Goal: Task Accomplishment & Management: Manage account settings

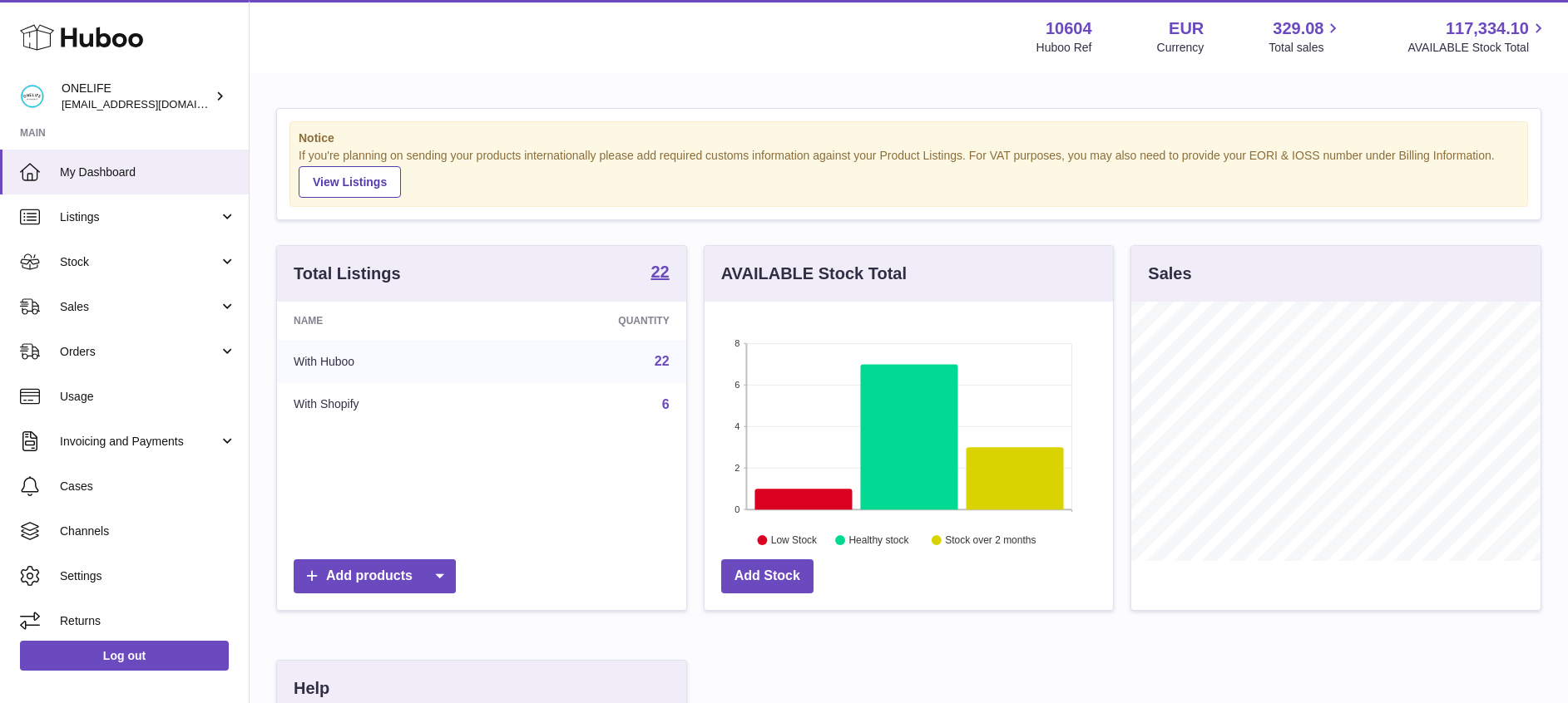
scroll to position [260, 408]
click at [120, 529] on span "Channels" at bounding box center [147, 531] width 177 height 16
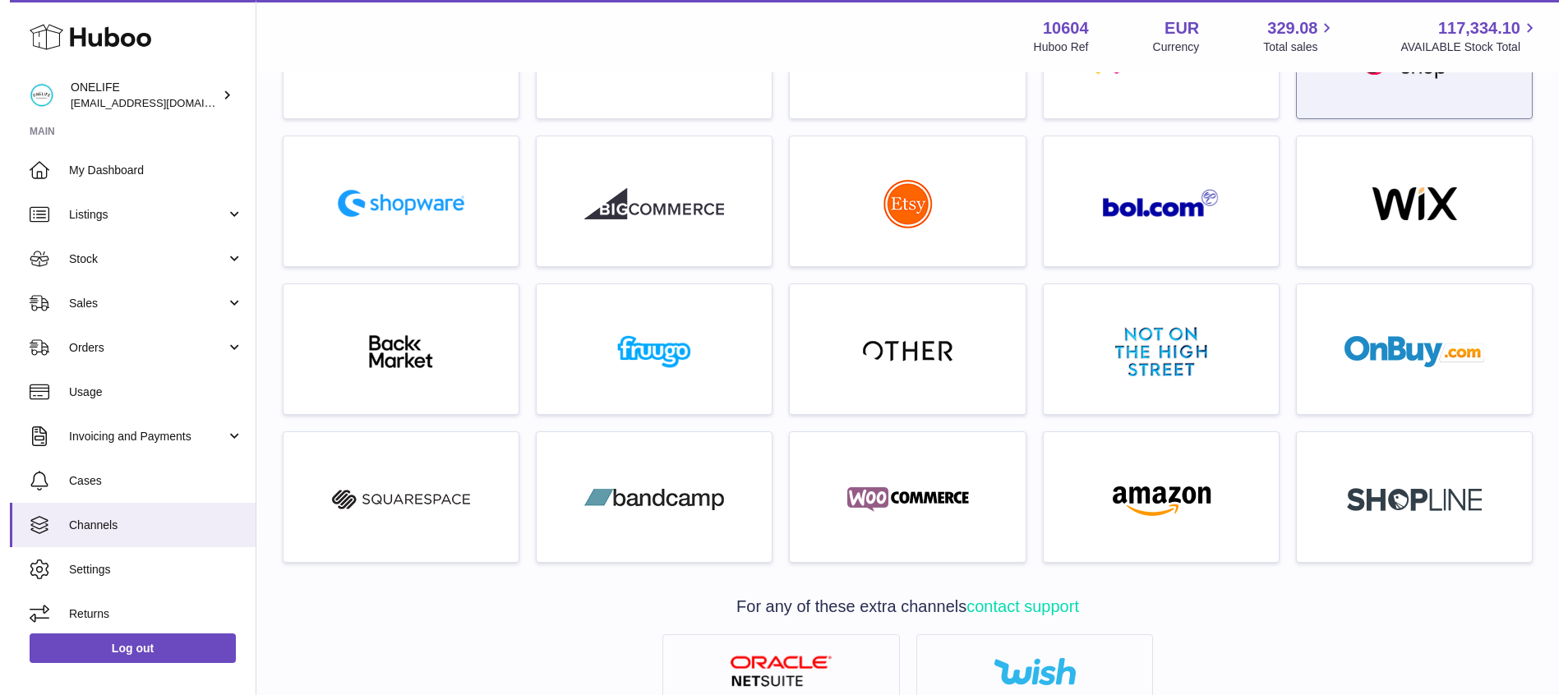
scroll to position [334, 0]
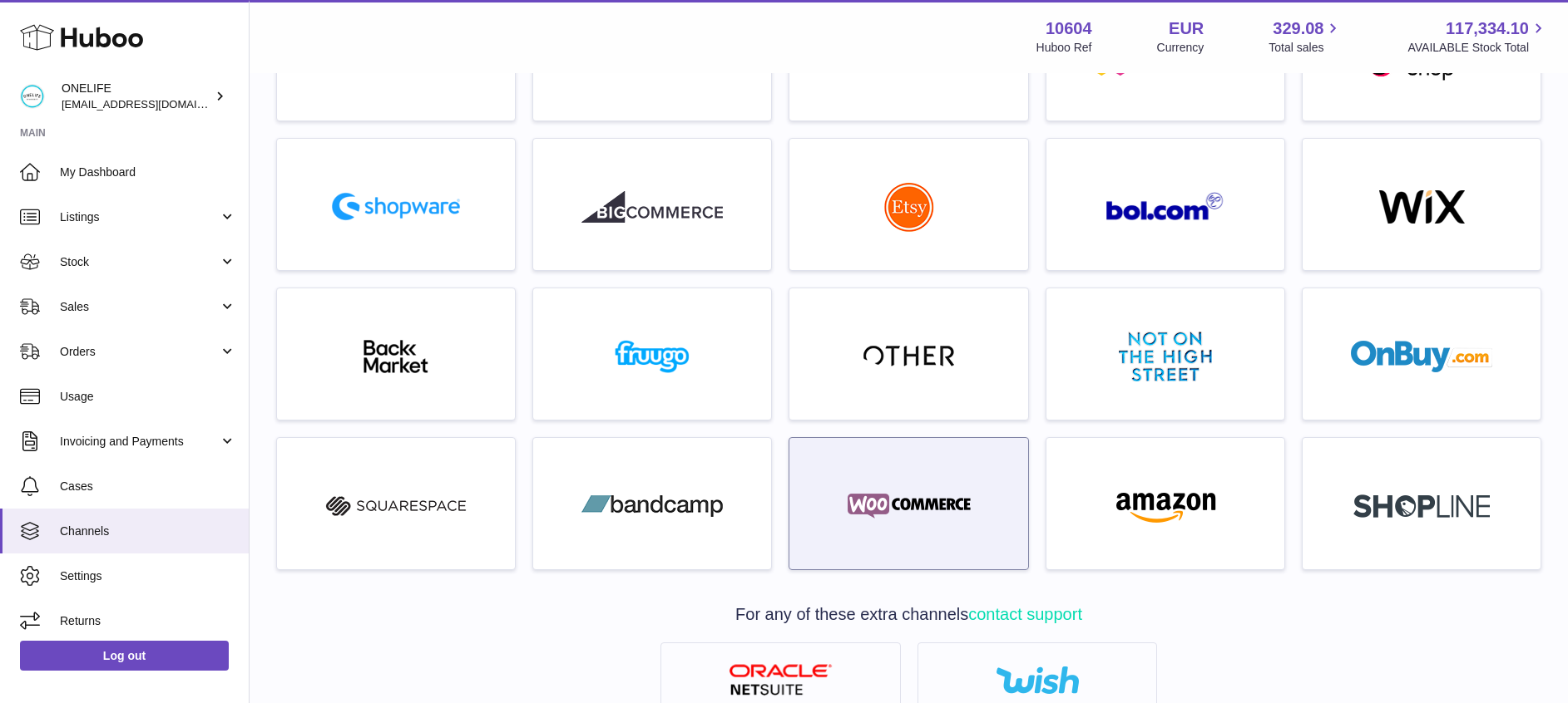
click at [926, 501] on img at bounding box center [909, 506] width 142 height 33
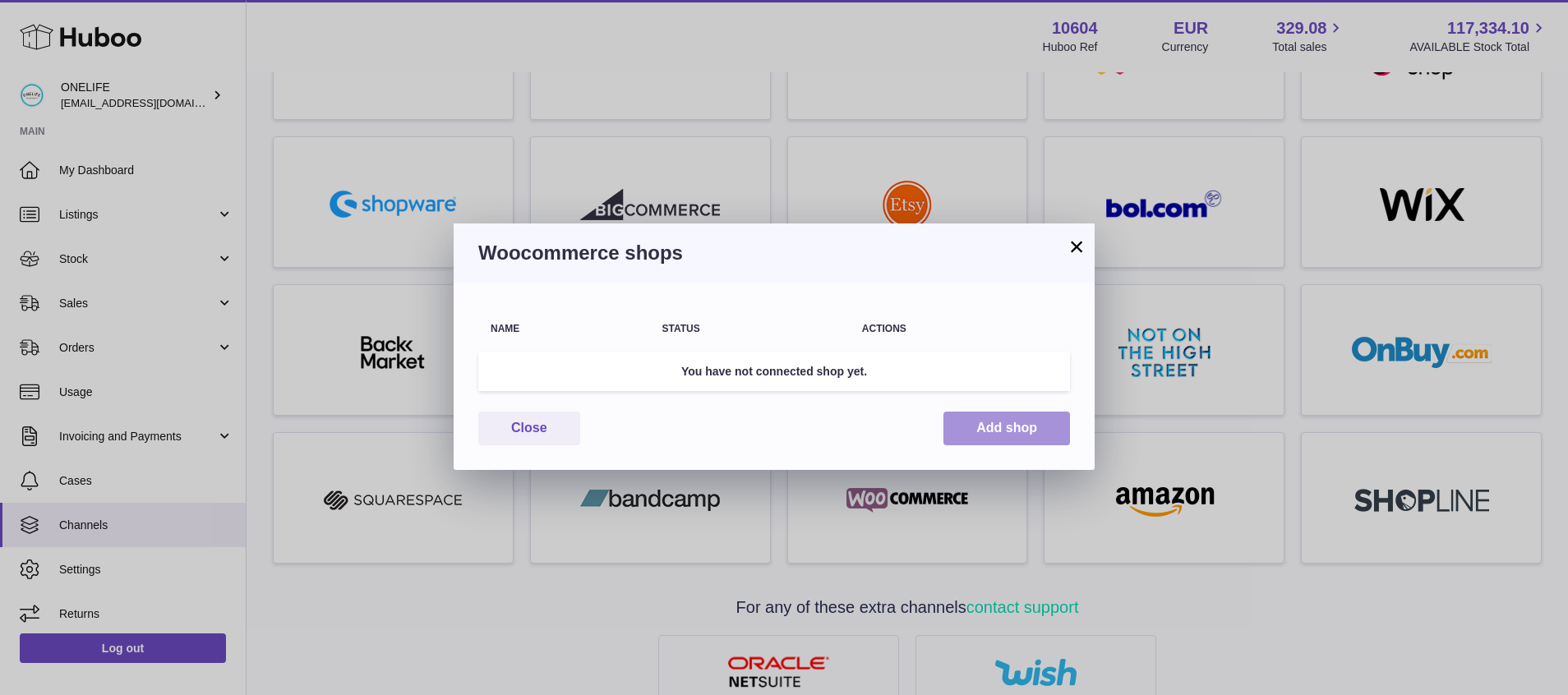
click at [1003, 421] on button "Add shop" at bounding box center [1007, 428] width 127 height 33
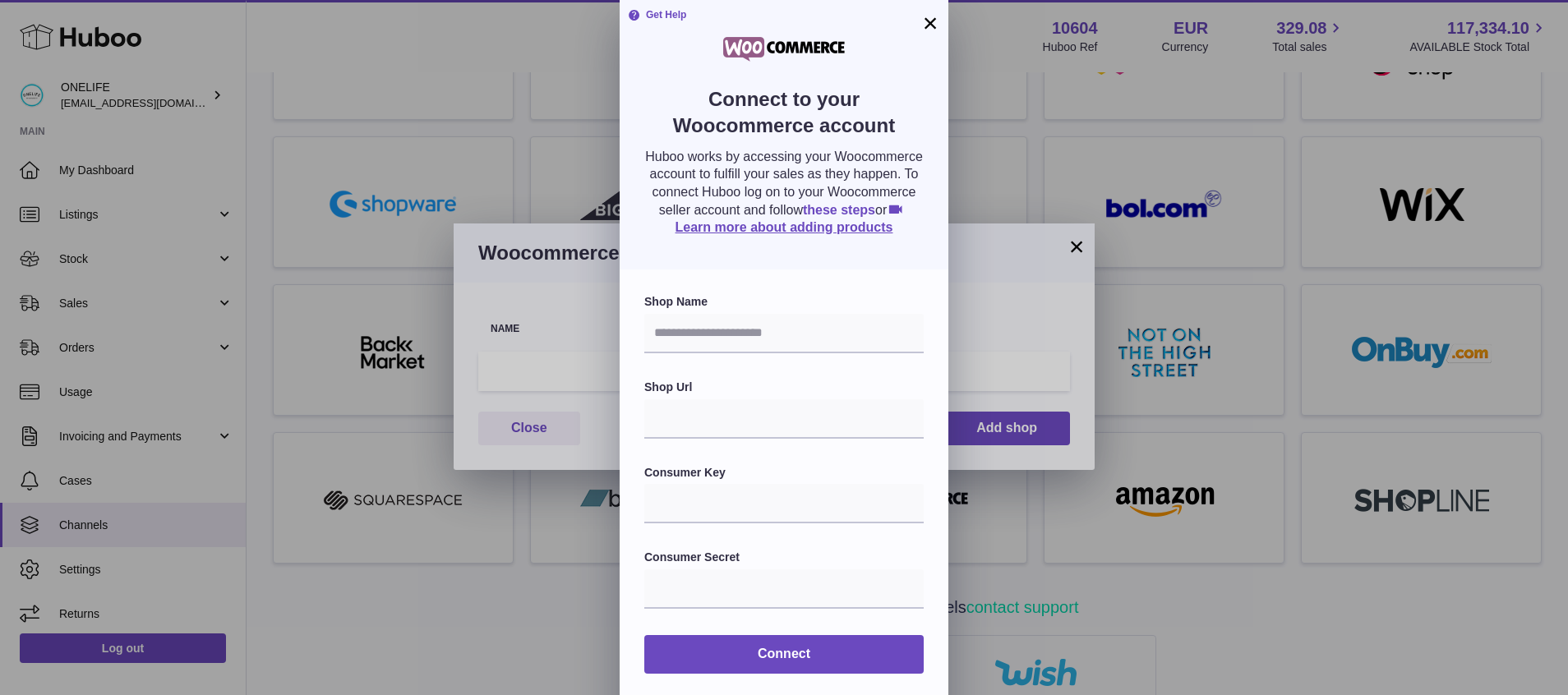
click at [821, 217] on link "these steps" at bounding box center [839, 210] width 72 height 14
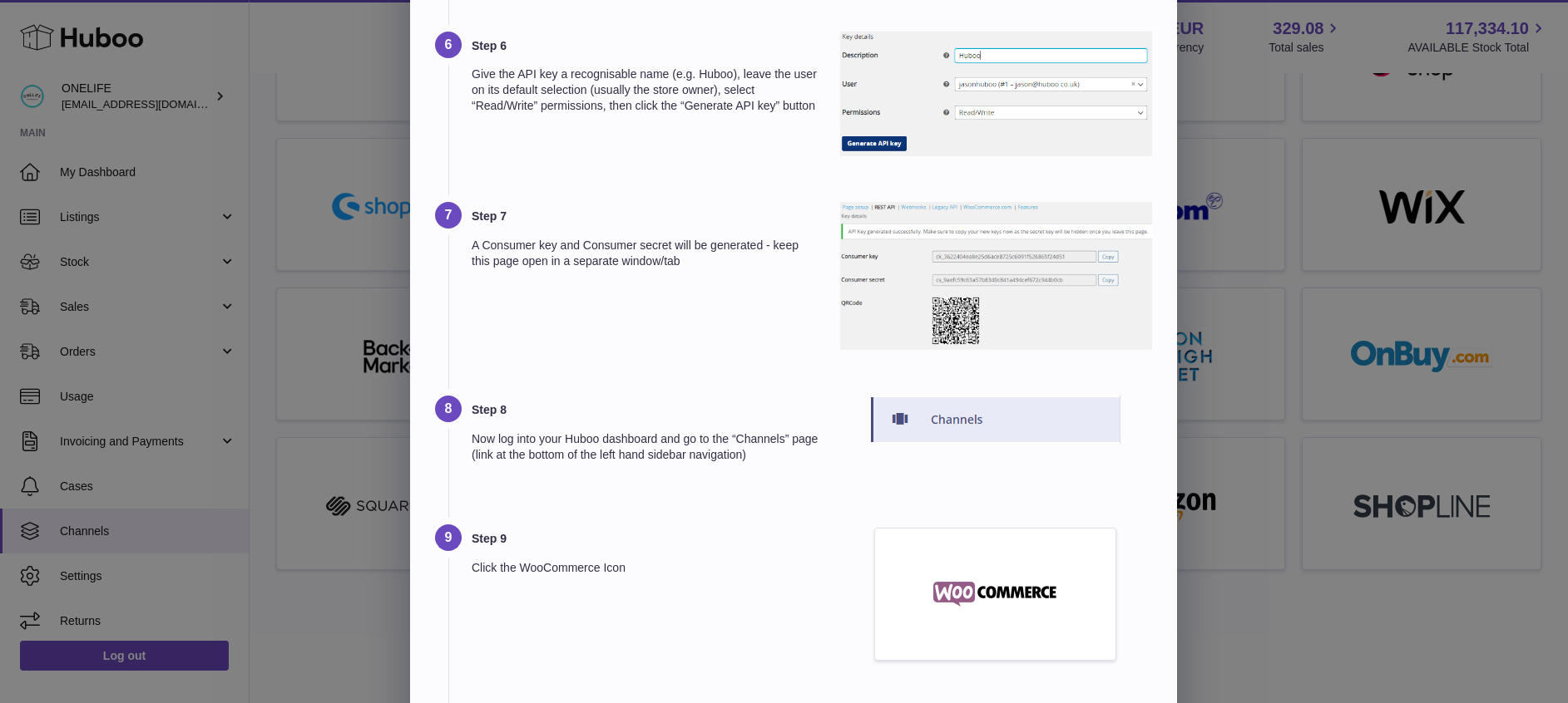
scroll to position [0, 0]
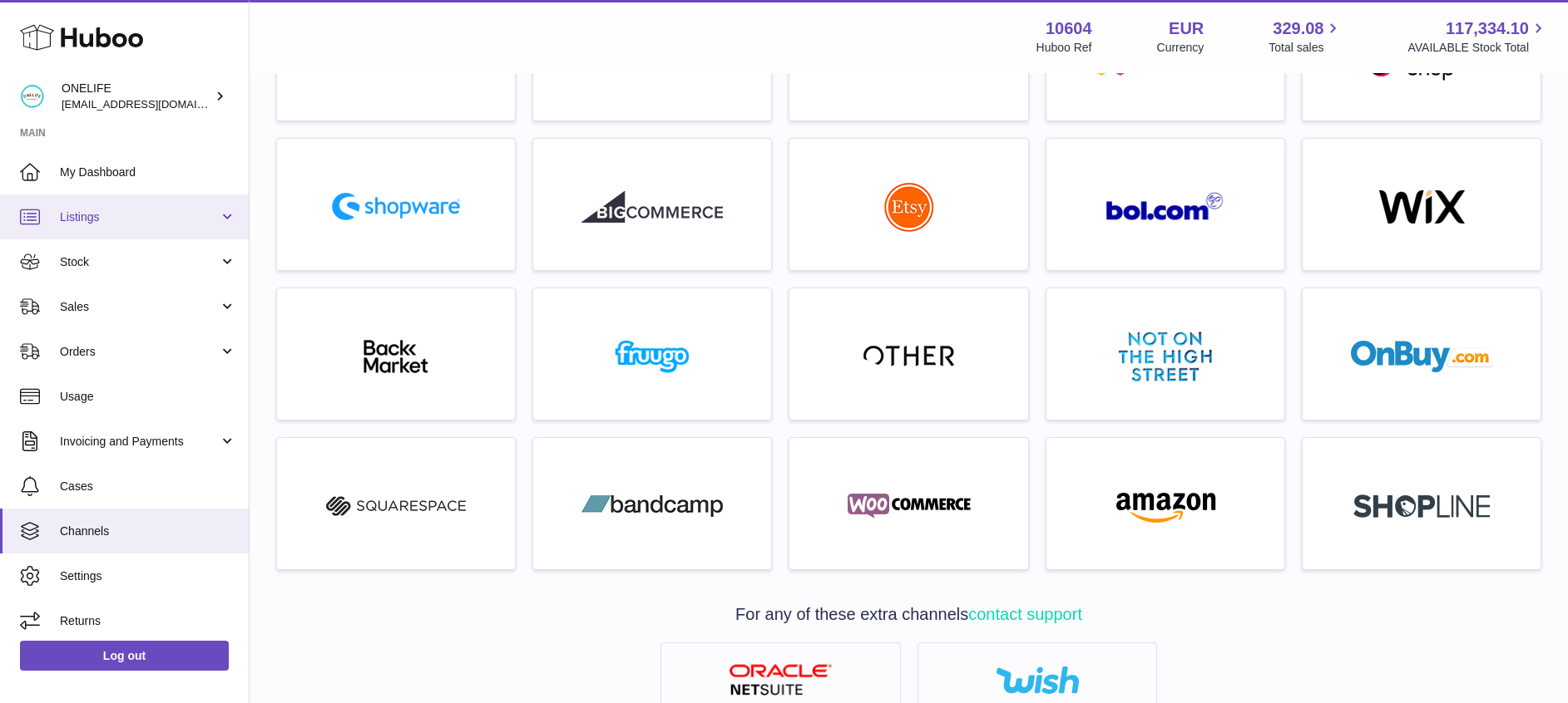
click at [160, 225] on span "Listings" at bounding box center [139, 217] width 159 height 16
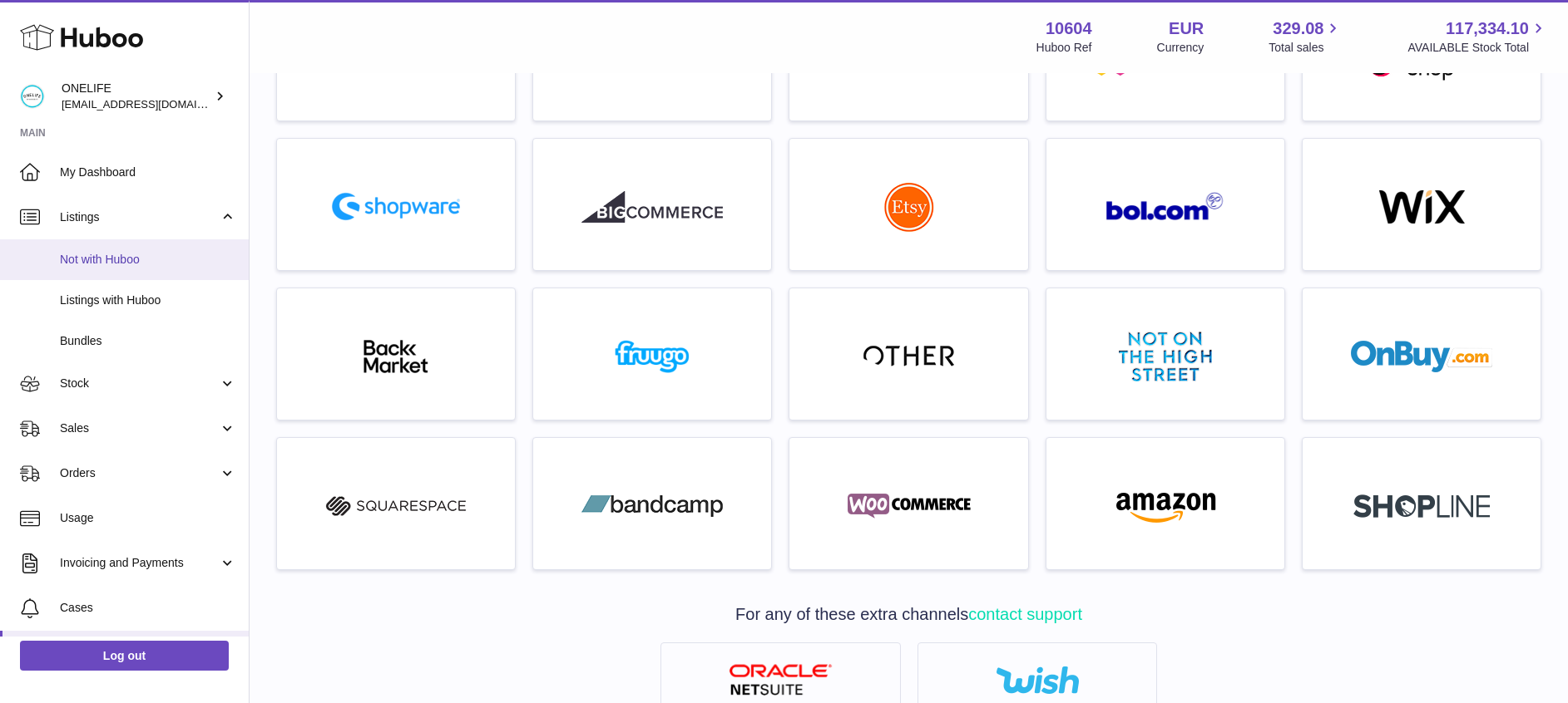
click at [101, 255] on span "Not with Huboo" at bounding box center [147, 260] width 177 height 16
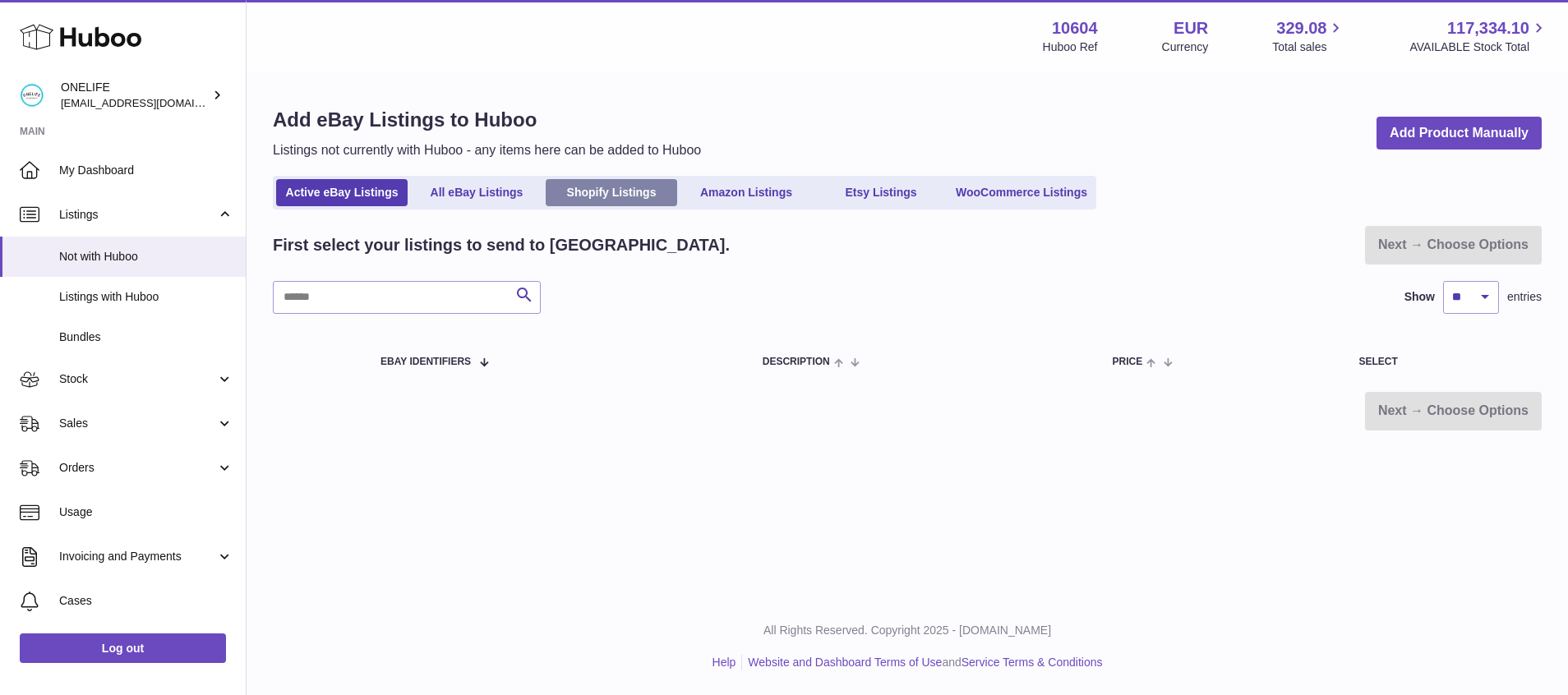
click at [595, 195] on link "Shopify Listings" at bounding box center [611, 193] width 131 height 27
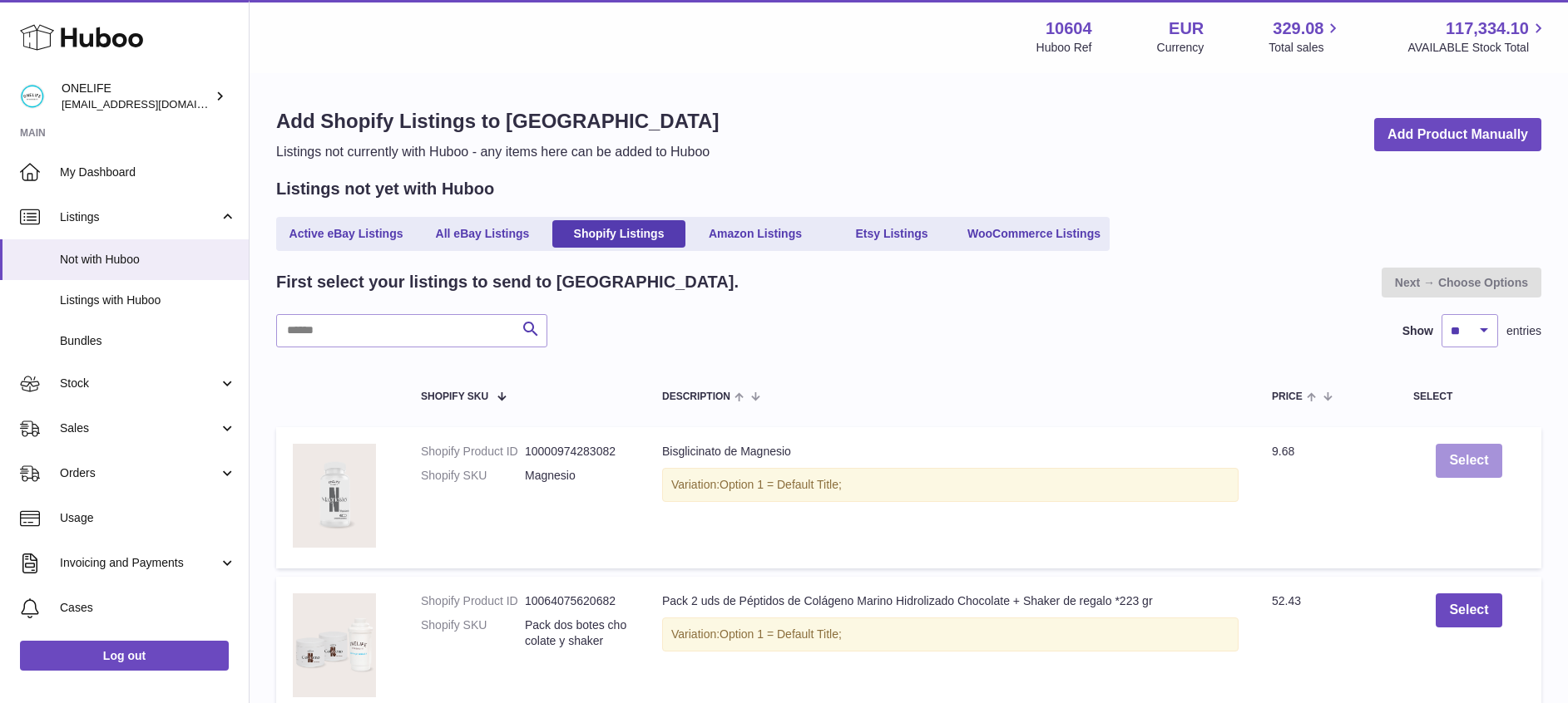
click at [1483, 463] on button "Select" at bounding box center [1468, 461] width 66 height 34
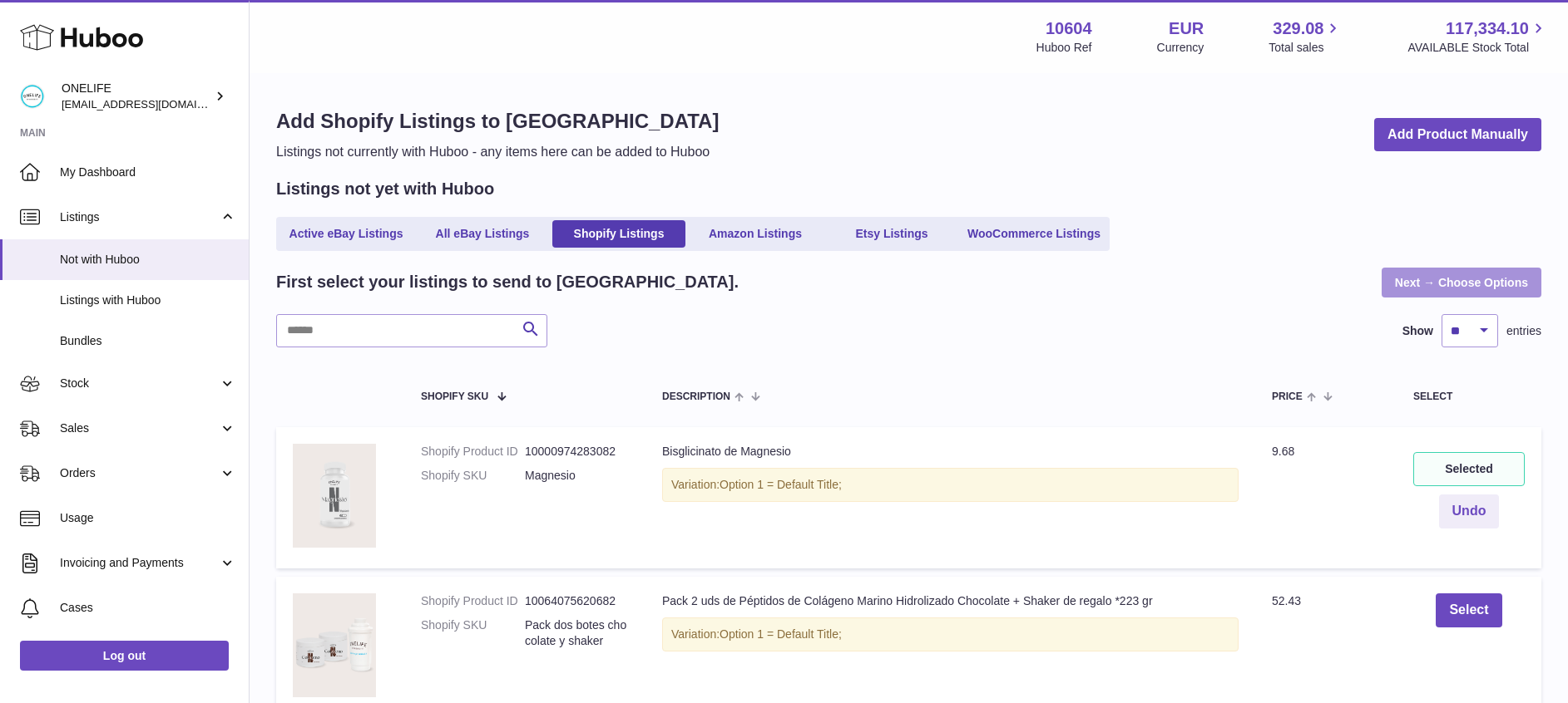
click at [1435, 290] on link "Next → Choose Options" at bounding box center [1461, 282] width 160 height 30
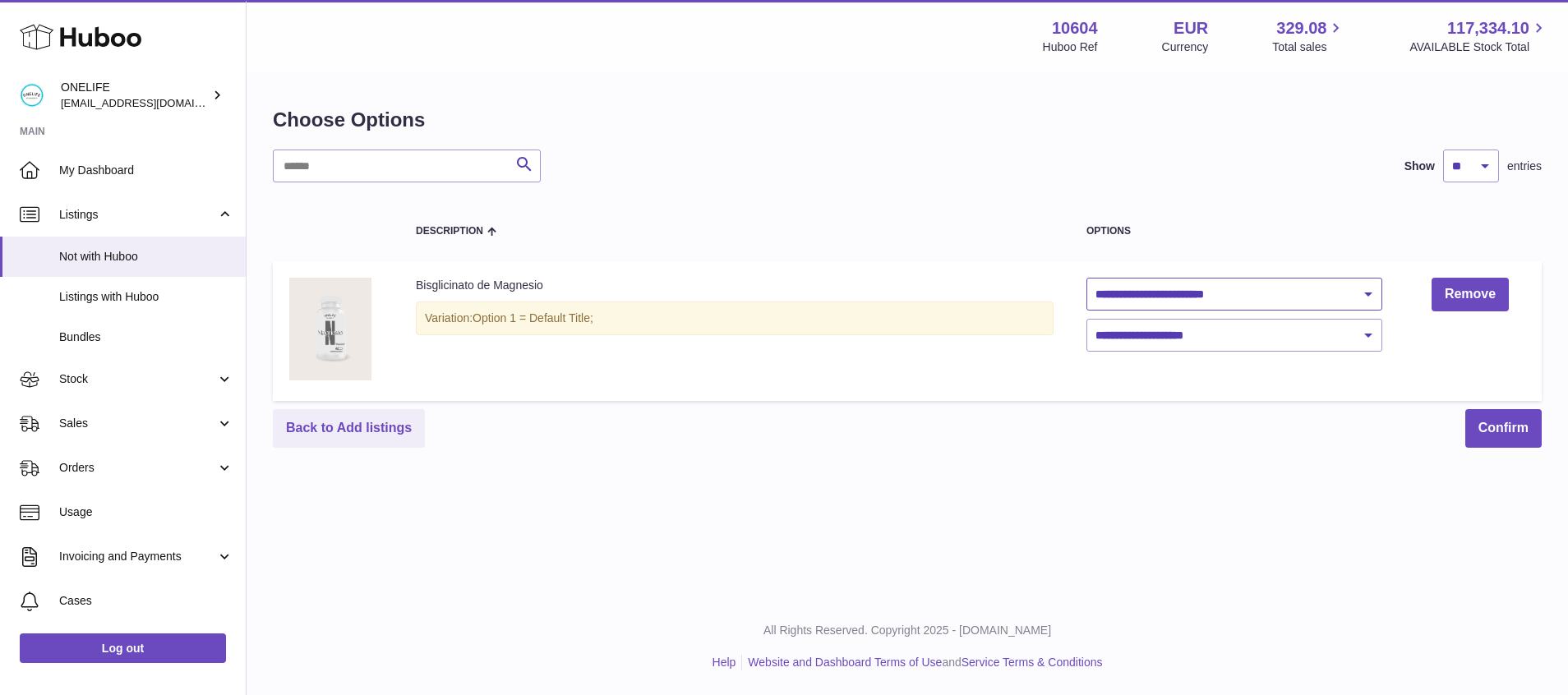
click at [1228, 289] on select "**********" at bounding box center [1234, 294] width 296 height 33
click at [1245, 580] on div "**********" at bounding box center [907, 299] width 1321 height 598
click at [1221, 298] on select "**********" at bounding box center [1234, 294] width 296 height 33
select select "********"
click at [1086, 277] on select "**********" at bounding box center [1234, 294] width 296 height 33
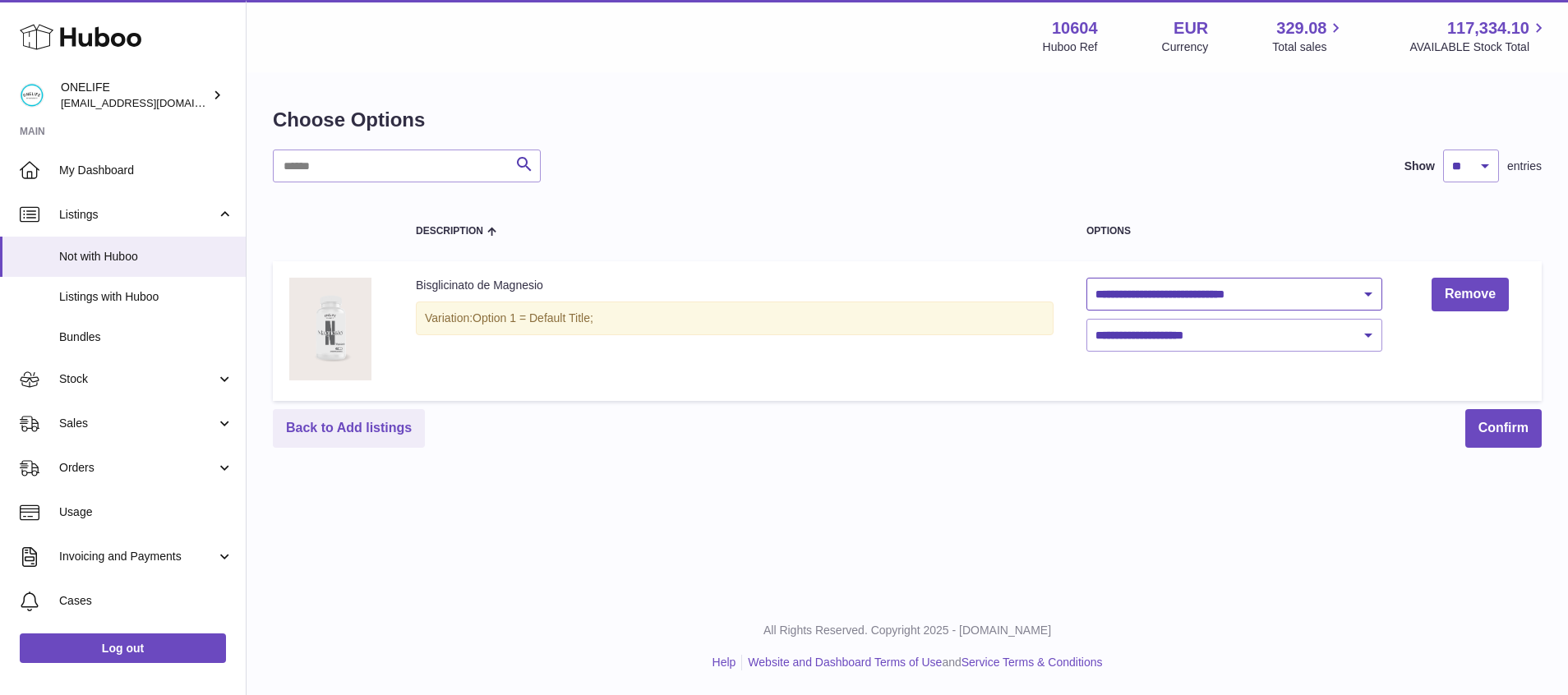
click at [1319, 287] on select "**********" at bounding box center [1234, 294] width 296 height 33
click at [1480, 289] on link "Remove" at bounding box center [1469, 294] width 77 height 33
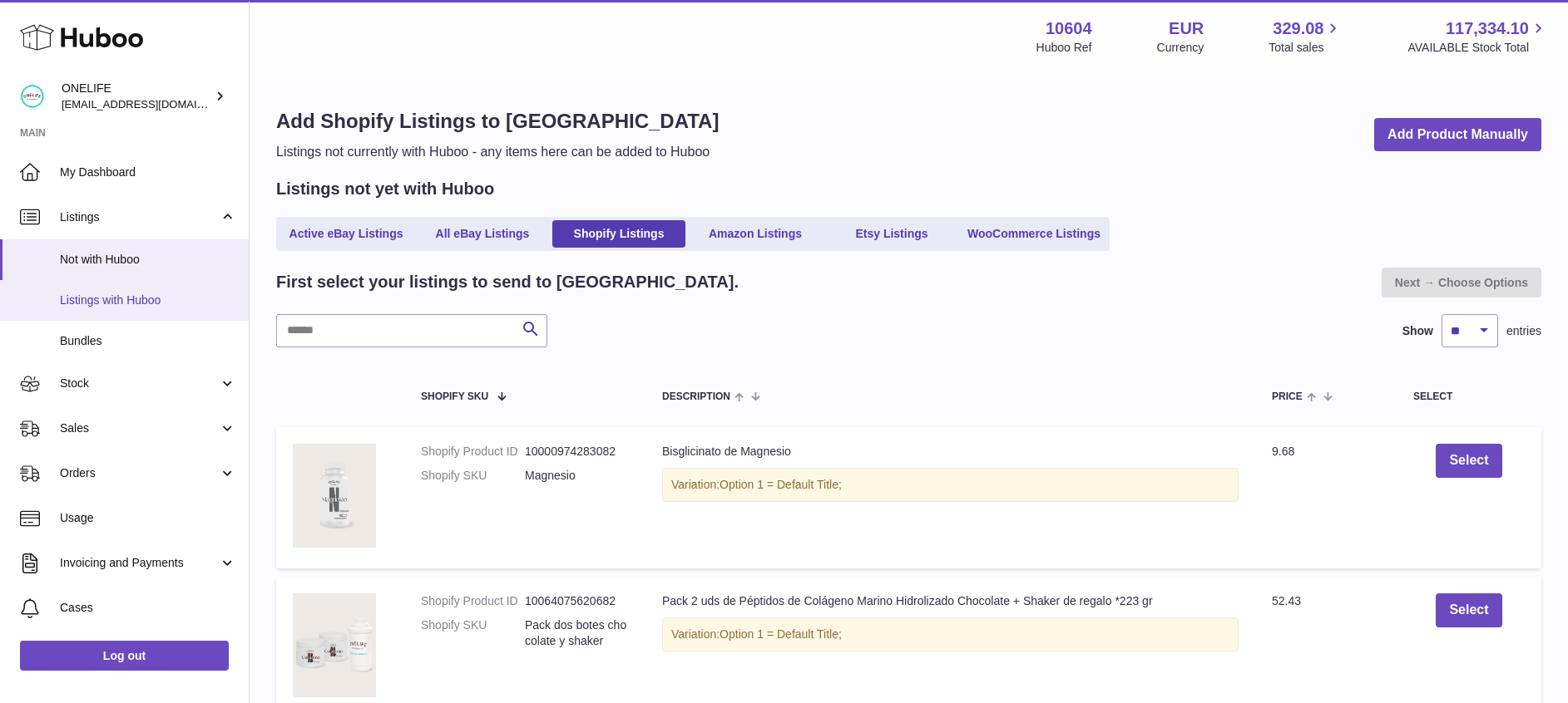
click at [127, 295] on span "Listings with Huboo" at bounding box center [147, 300] width 177 height 16
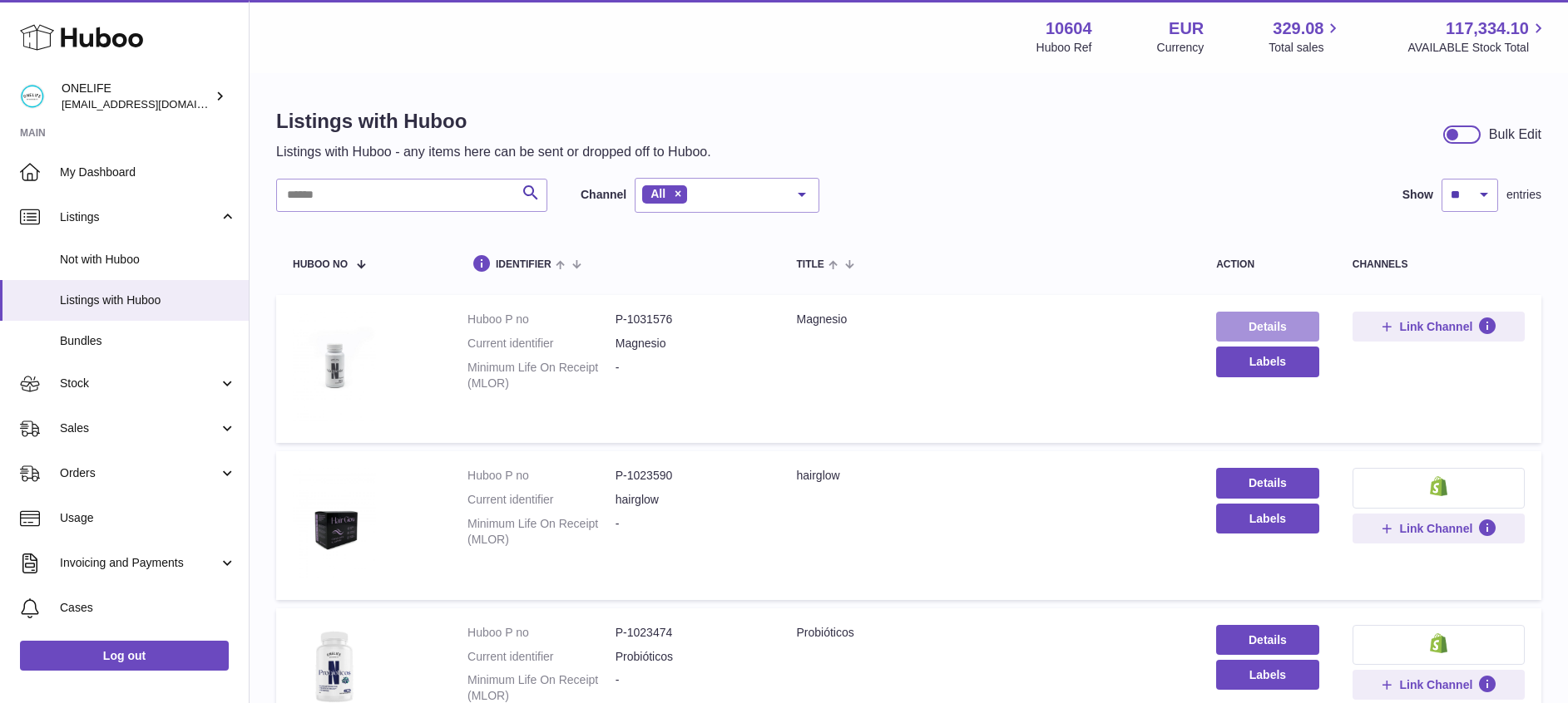
click at [1261, 320] on link "Details" at bounding box center [1267, 326] width 103 height 30
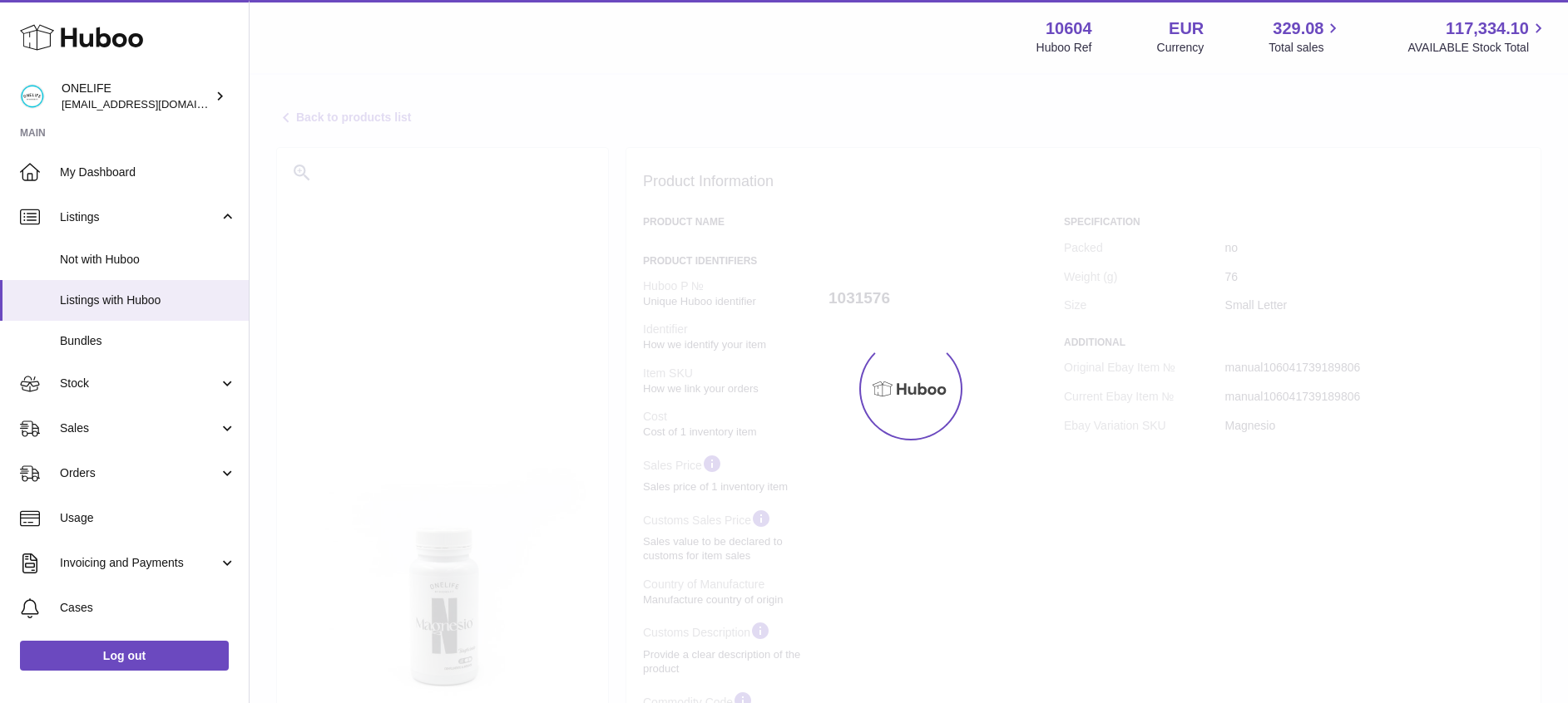
select select
select select "****"
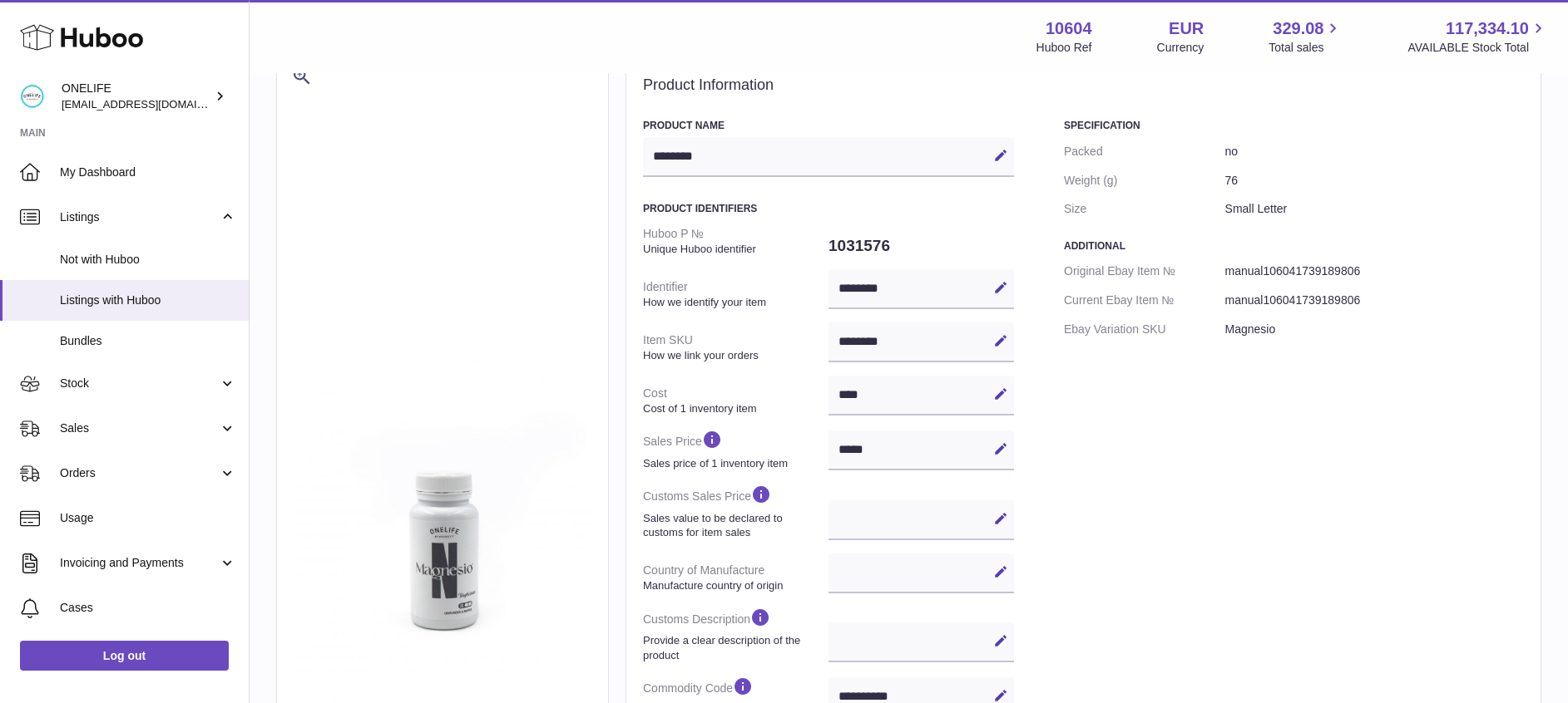
scroll to position [100, 0]
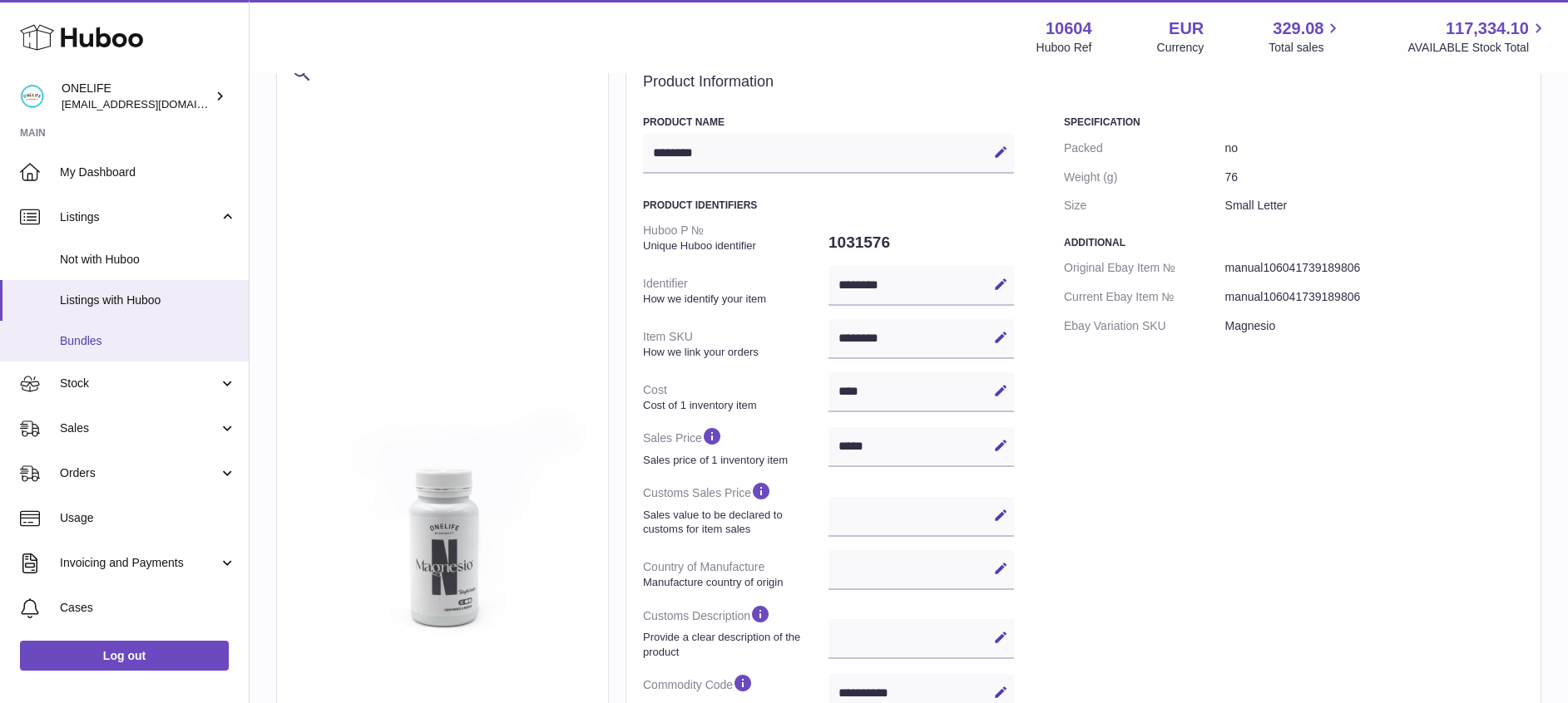
click at [89, 344] on span "Bundles" at bounding box center [147, 341] width 177 height 16
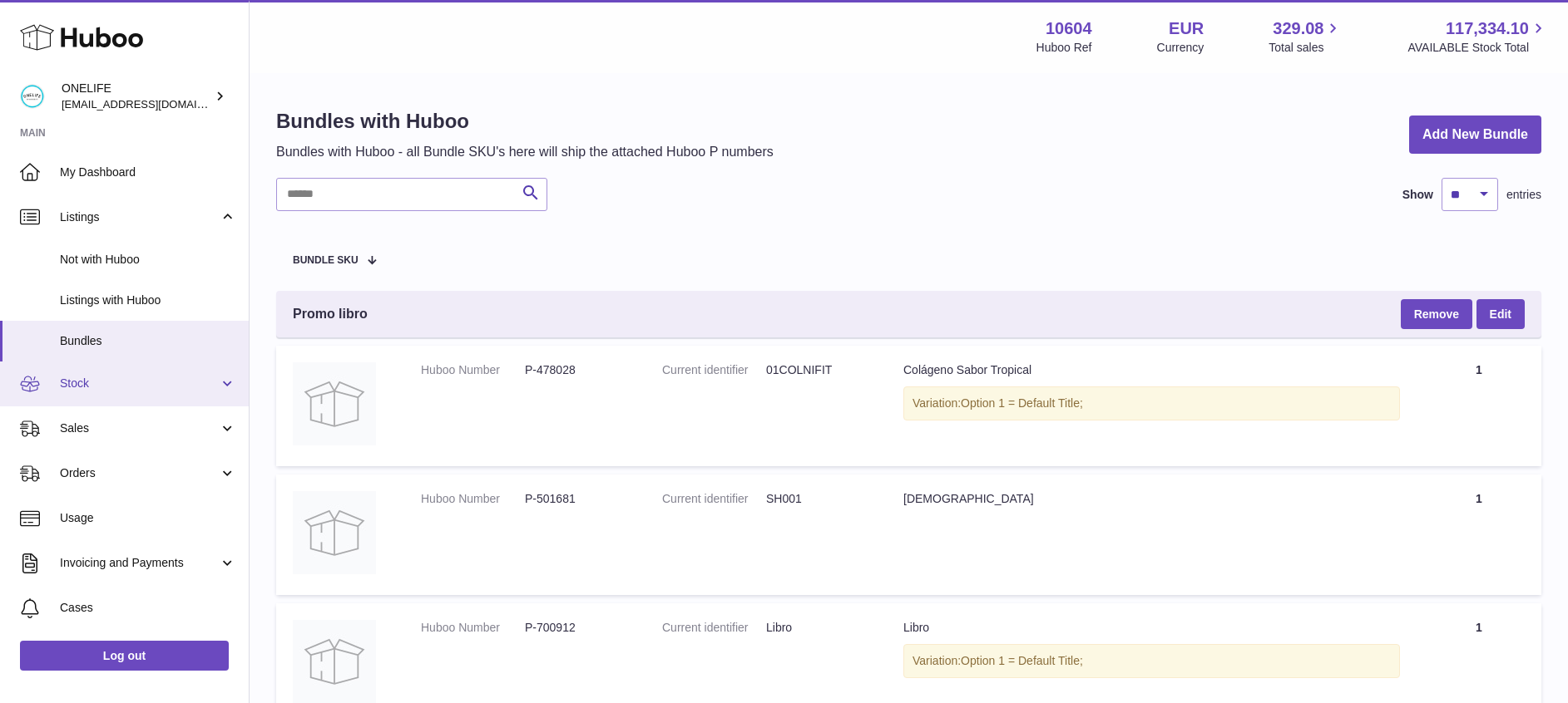
click at [177, 372] on link "Stock" at bounding box center [124, 384] width 249 height 45
click at [160, 388] on span "Stock" at bounding box center [139, 383] width 159 height 16
click at [176, 378] on span "Stock" at bounding box center [139, 383] width 159 height 16
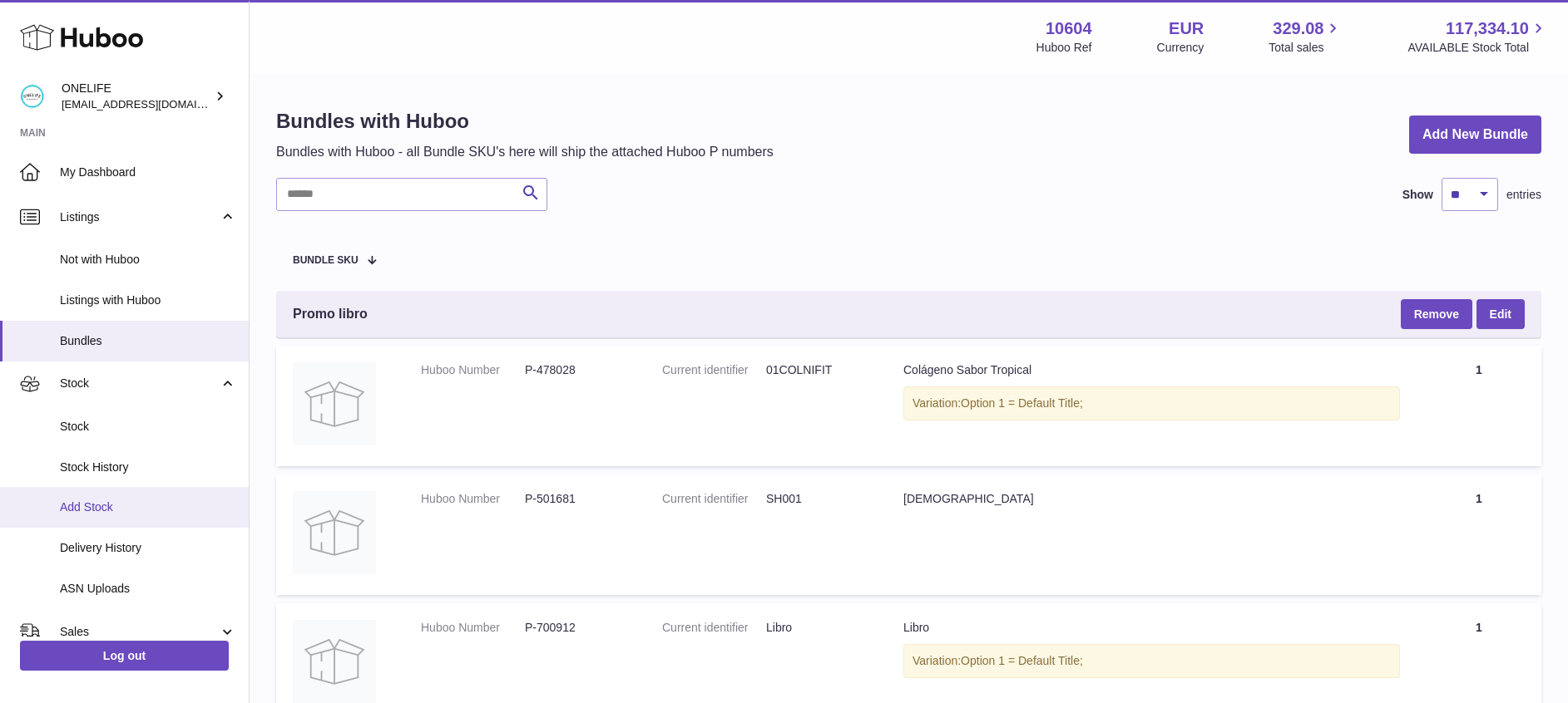
click at [111, 494] on link "Add Stock" at bounding box center [124, 507] width 249 height 41
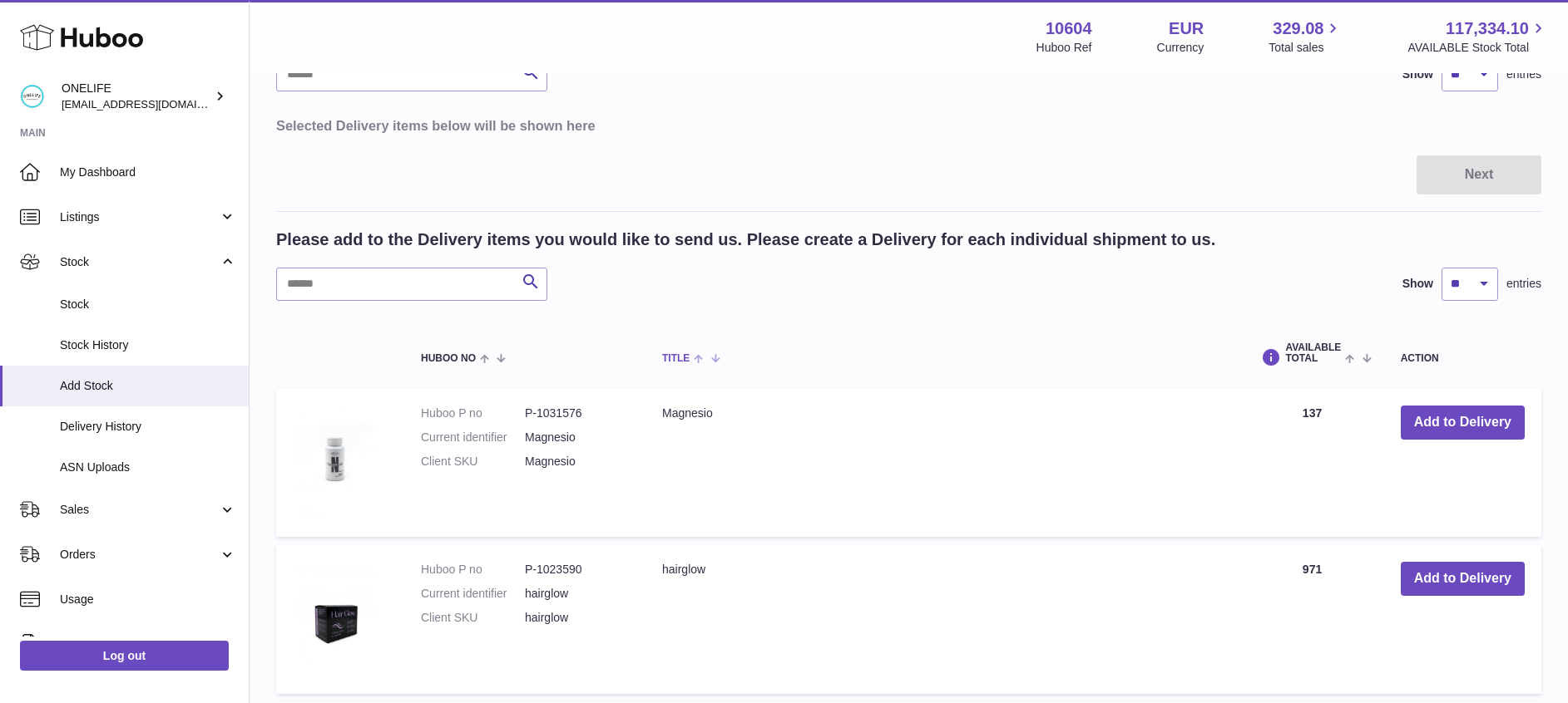
scroll to position [150, 0]
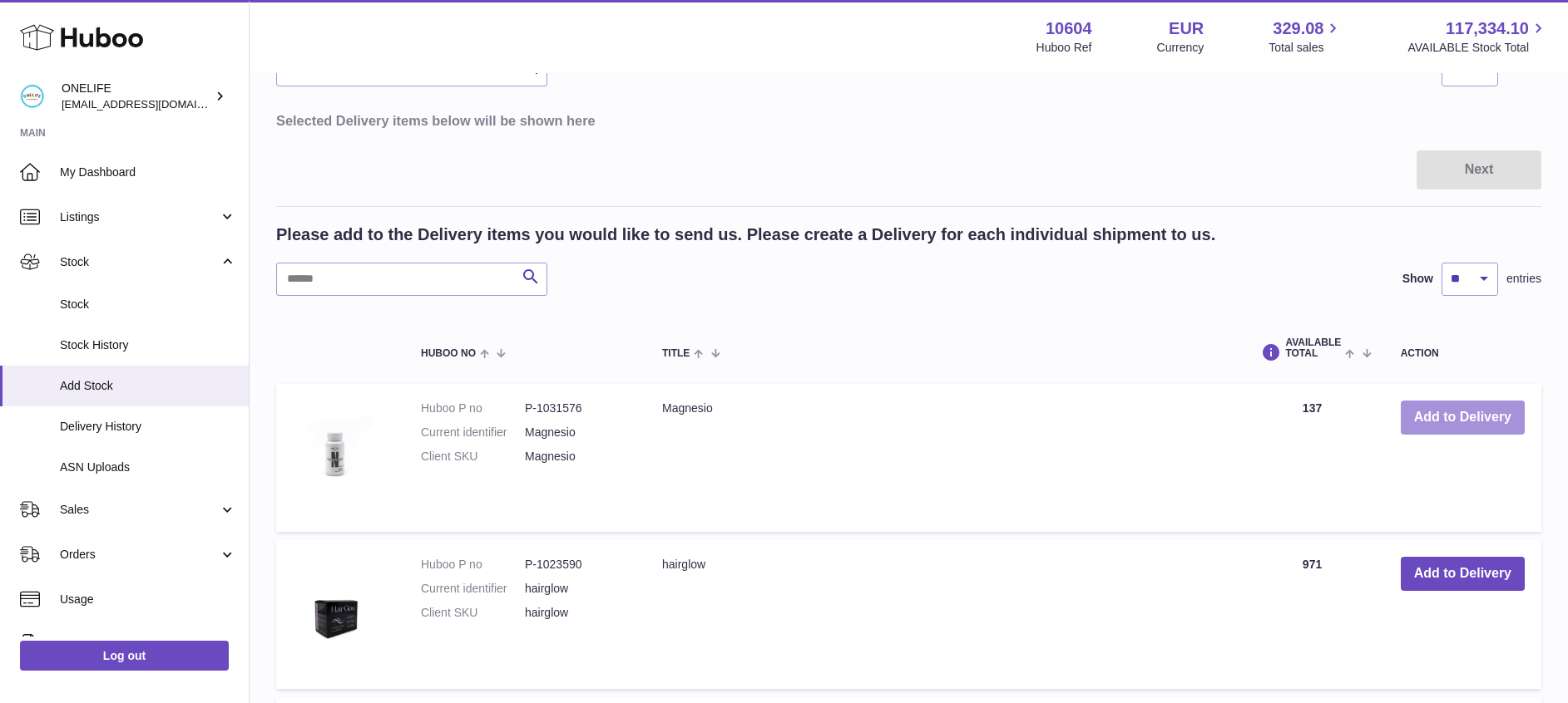
click at [1475, 417] on button "Add to Delivery" at bounding box center [1462, 417] width 124 height 34
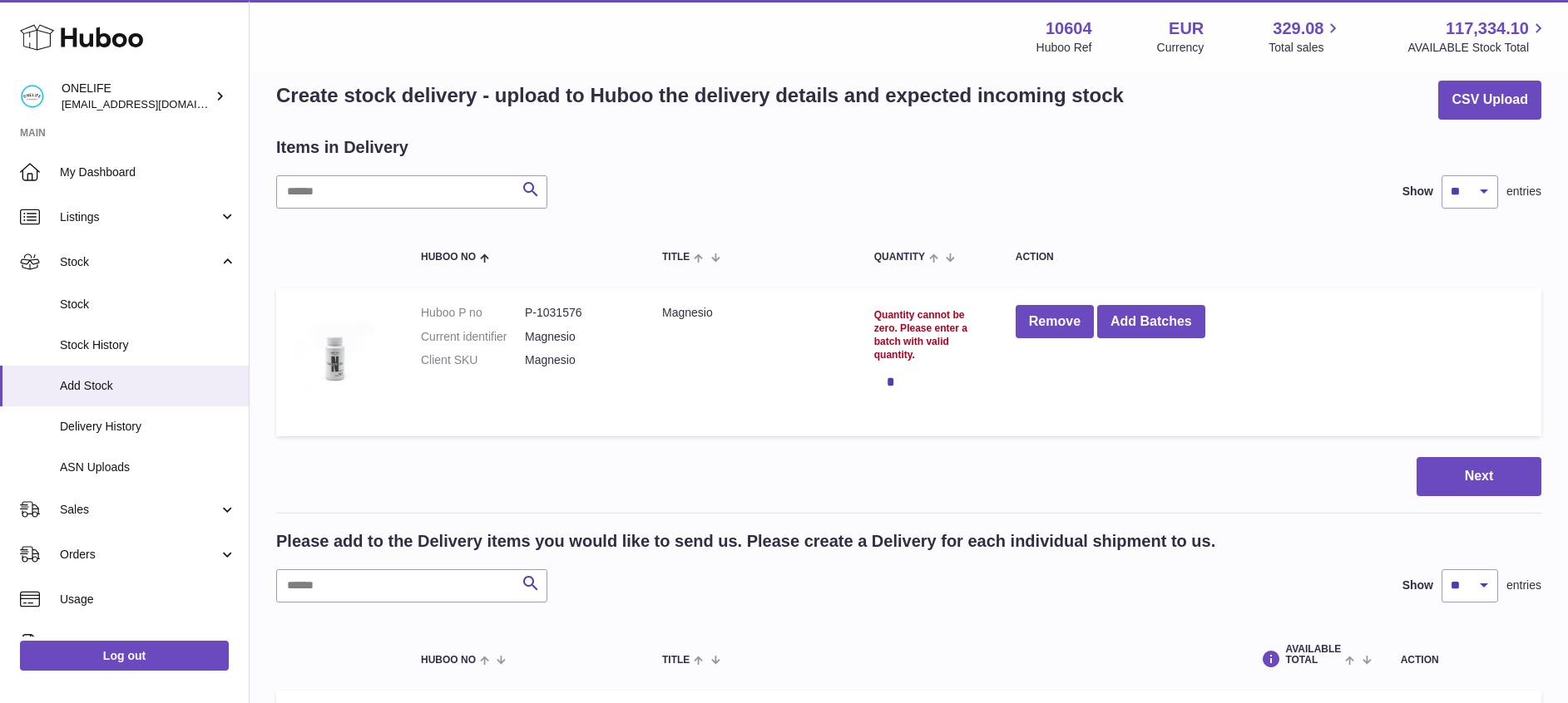
scroll to position [25, 0]
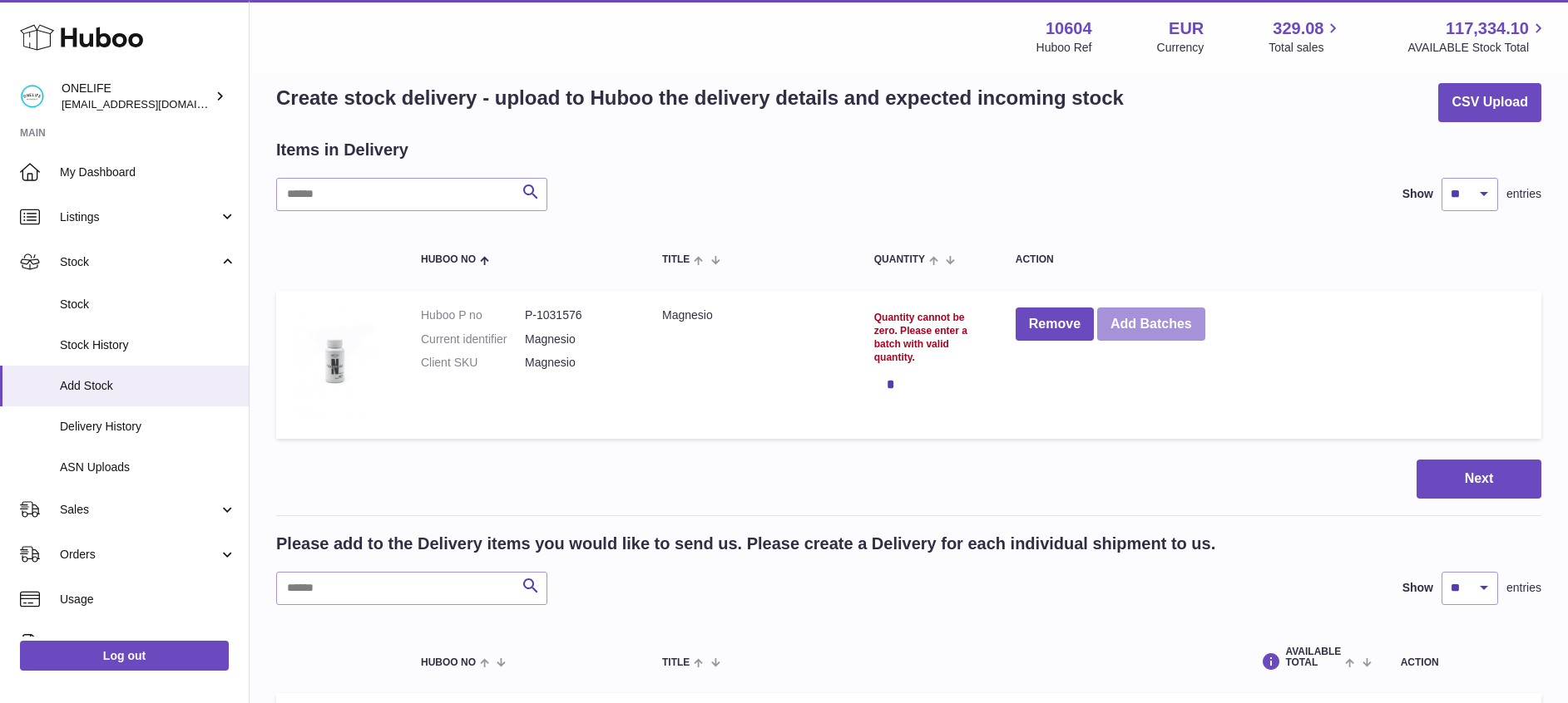
click at [1151, 325] on button "Add Batches" at bounding box center [1151, 324] width 108 height 34
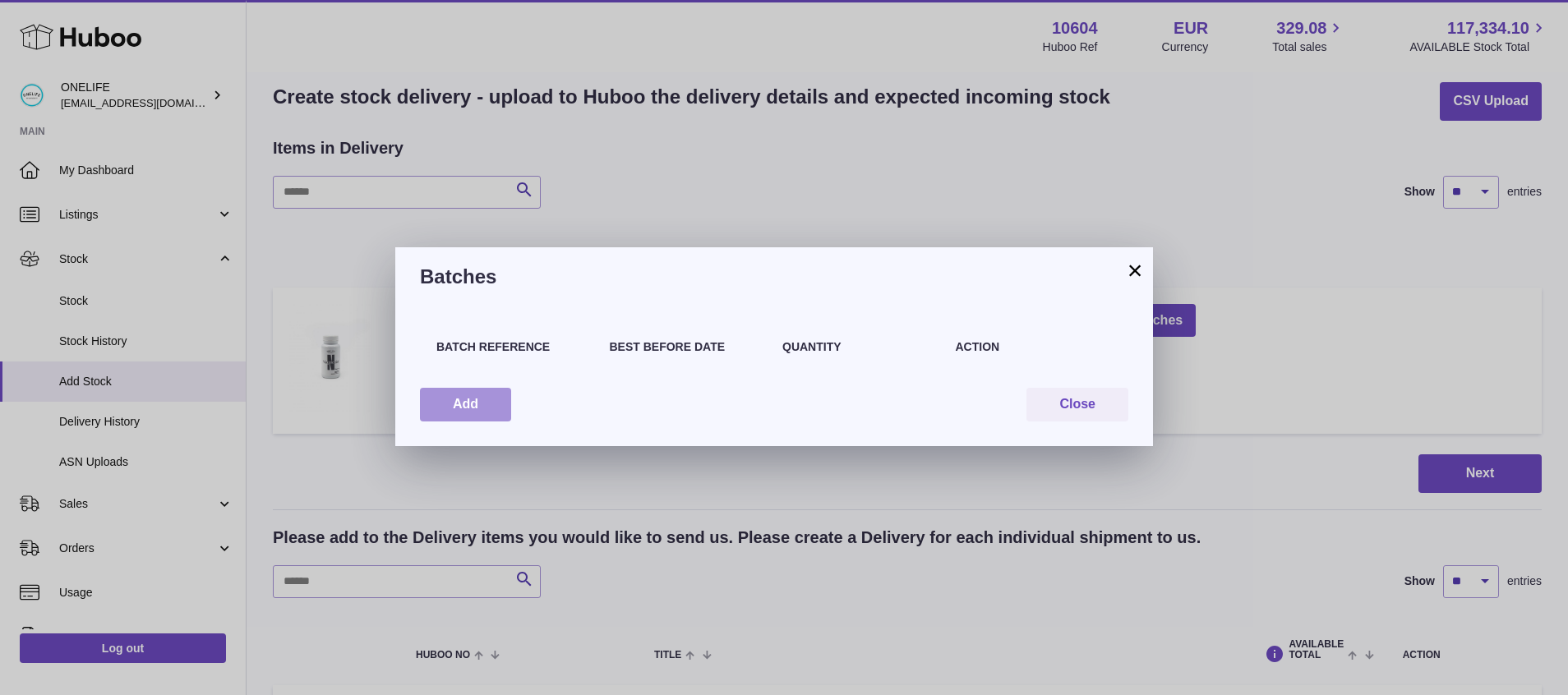
click at [488, 403] on button "Add" at bounding box center [465, 404] width 91 height 33
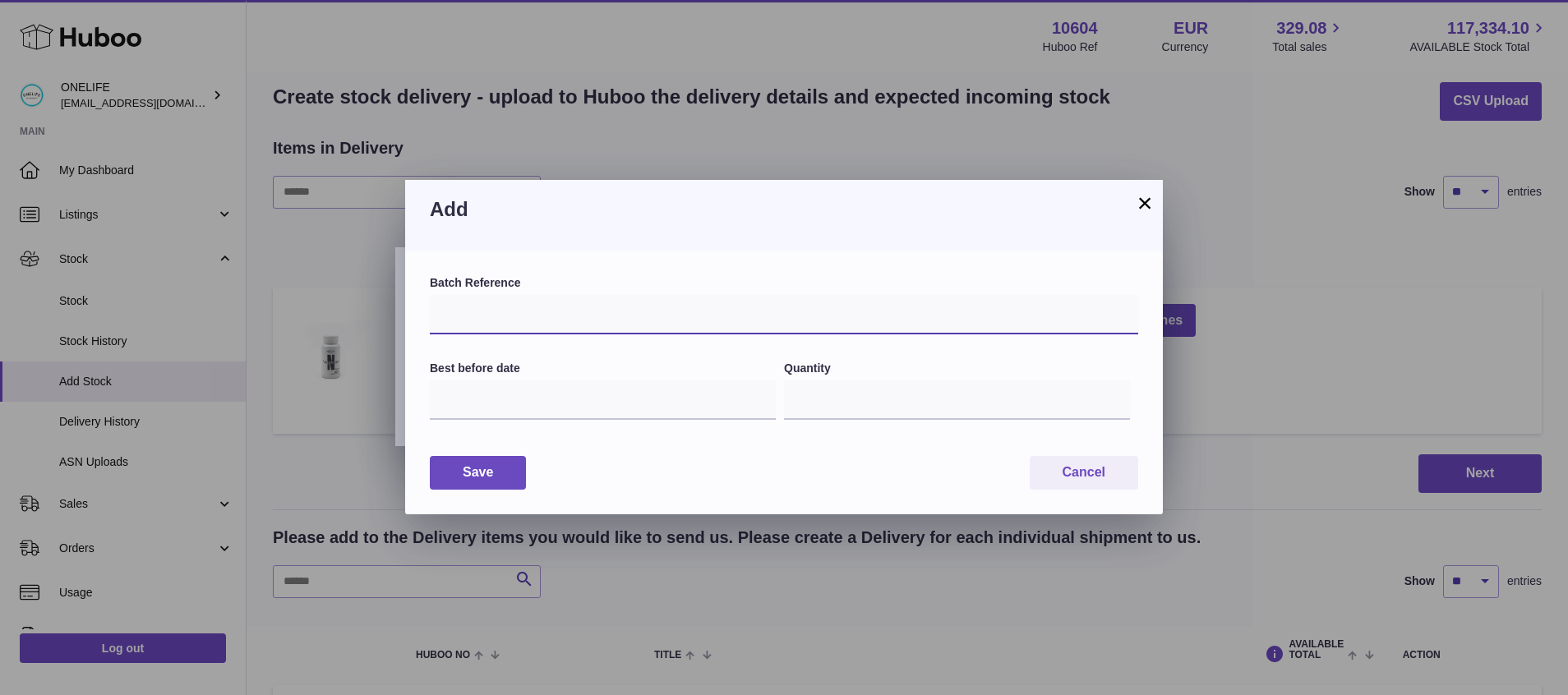
click at [649, 313] on input "text" at bounding box center [784, 315] width 709 height 40
type input "*****"
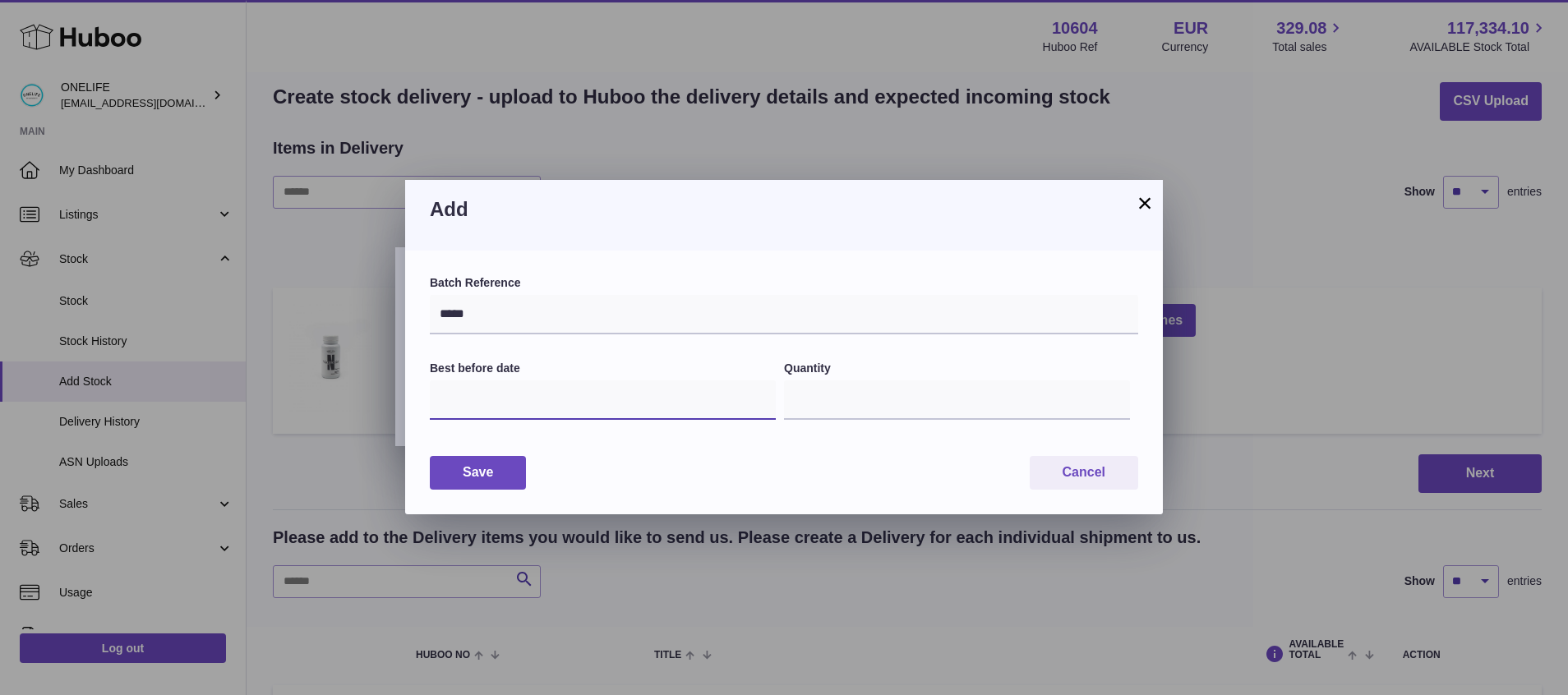
click at [436, 415] on input "text" at bounding box center [603, 400] width 346 height 40
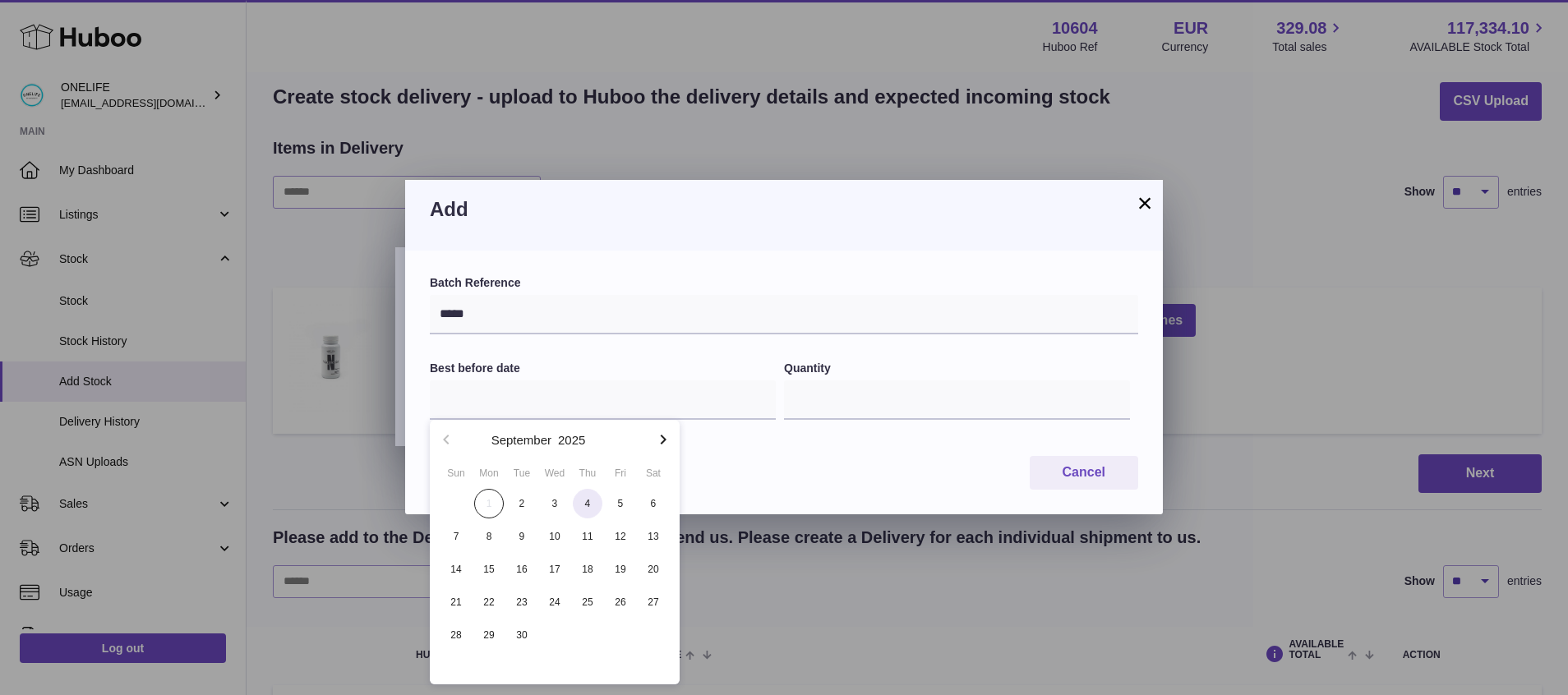
click at [587, 504] on span "4" at bounding box center [587, 503] width 30 height 30
type input "**********"
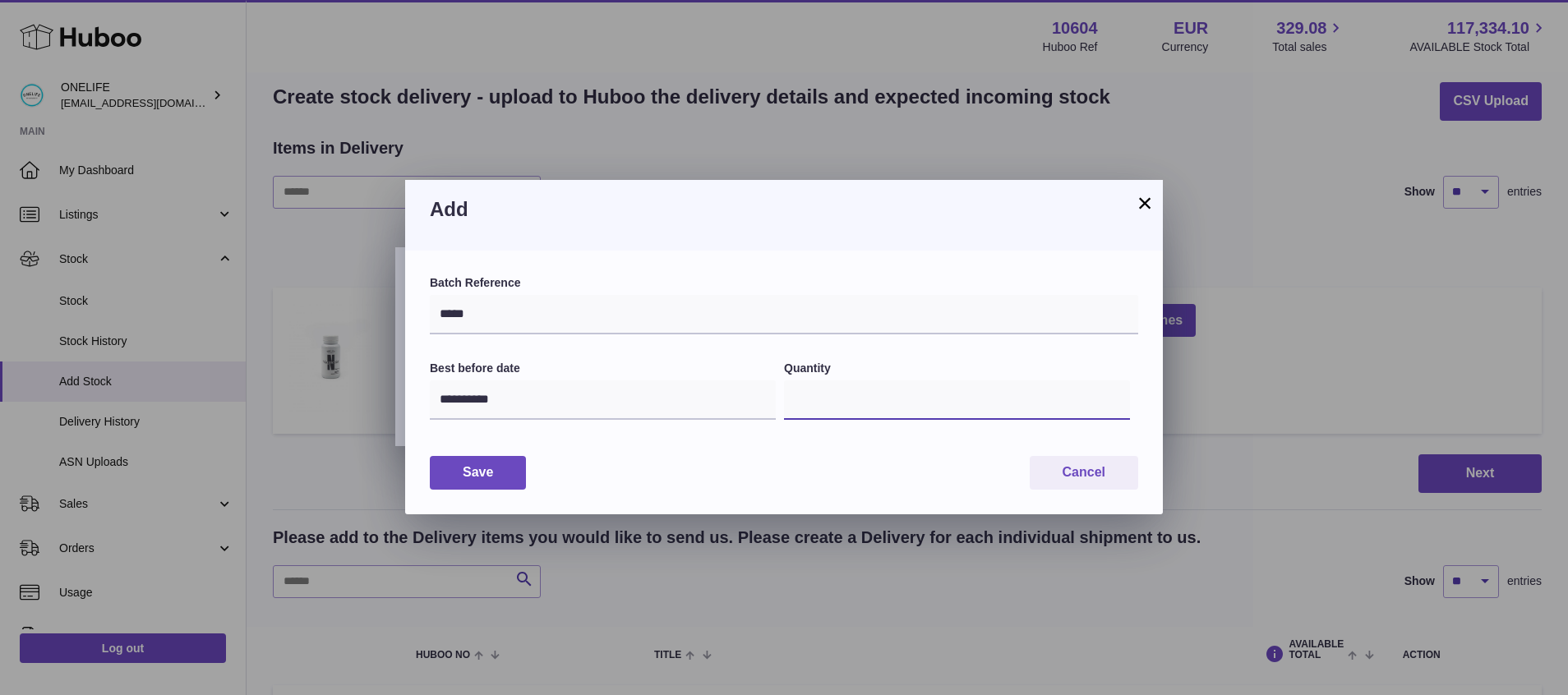
click at [901, 409] on input "*" at bounding box center [956, 400] width 346 height 40
type input "***"
click at [459, 484] on button "Save" at bounding box center [478, 473] width 96 height 33
type input "***"
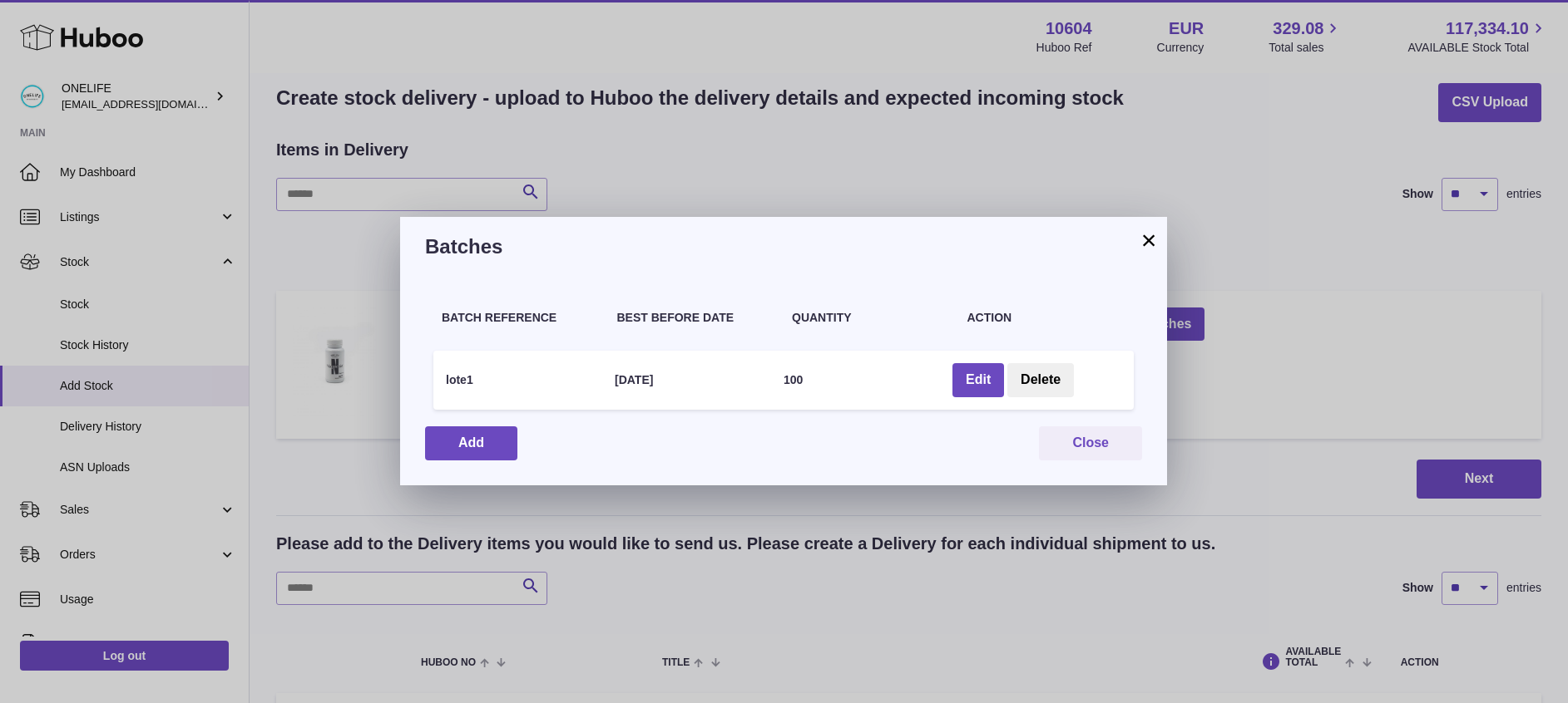
click at [1147, 237] on button "×" at bounding box center [1149, 240] width 20 height 20
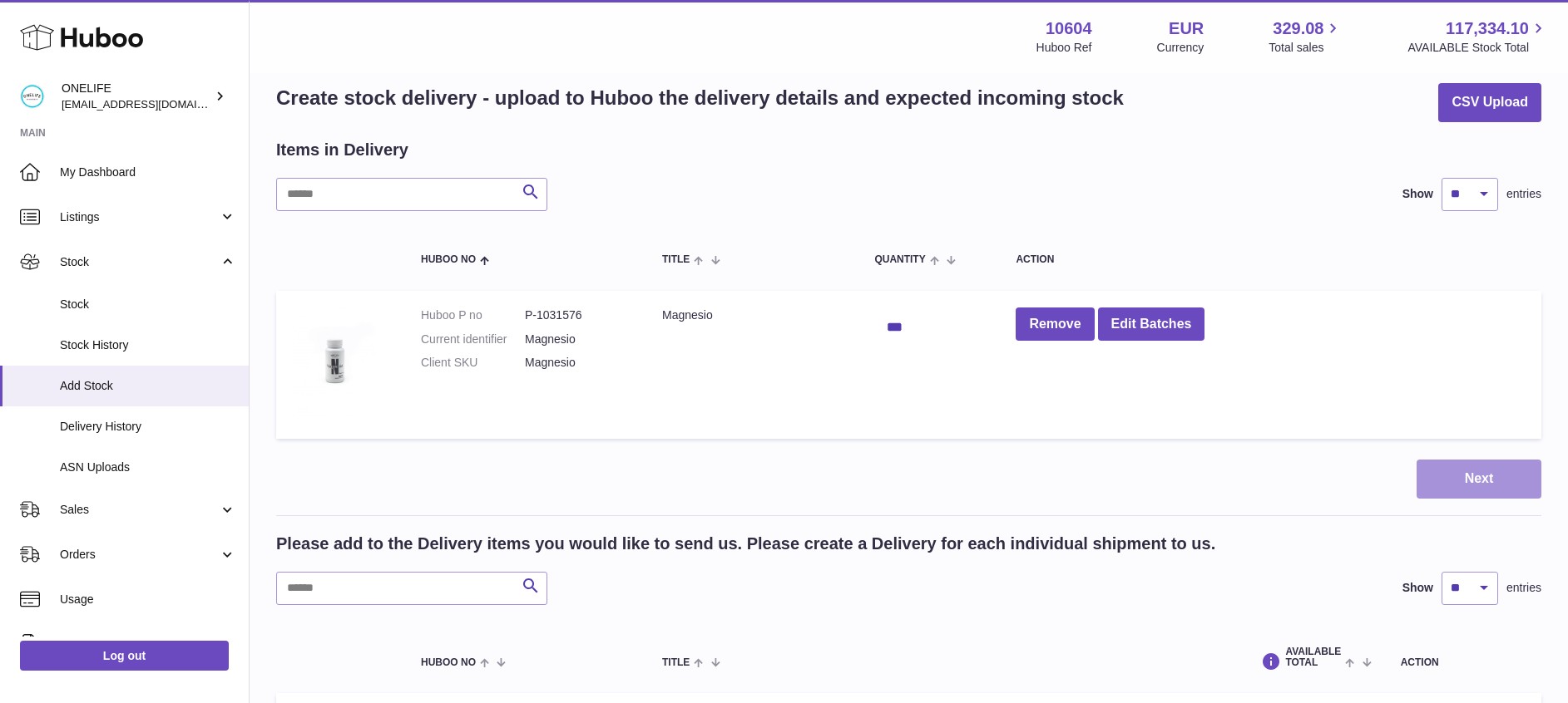
click at [1489, 481] on button "Next" at bounding box center [1479, 479] width 124 height 39
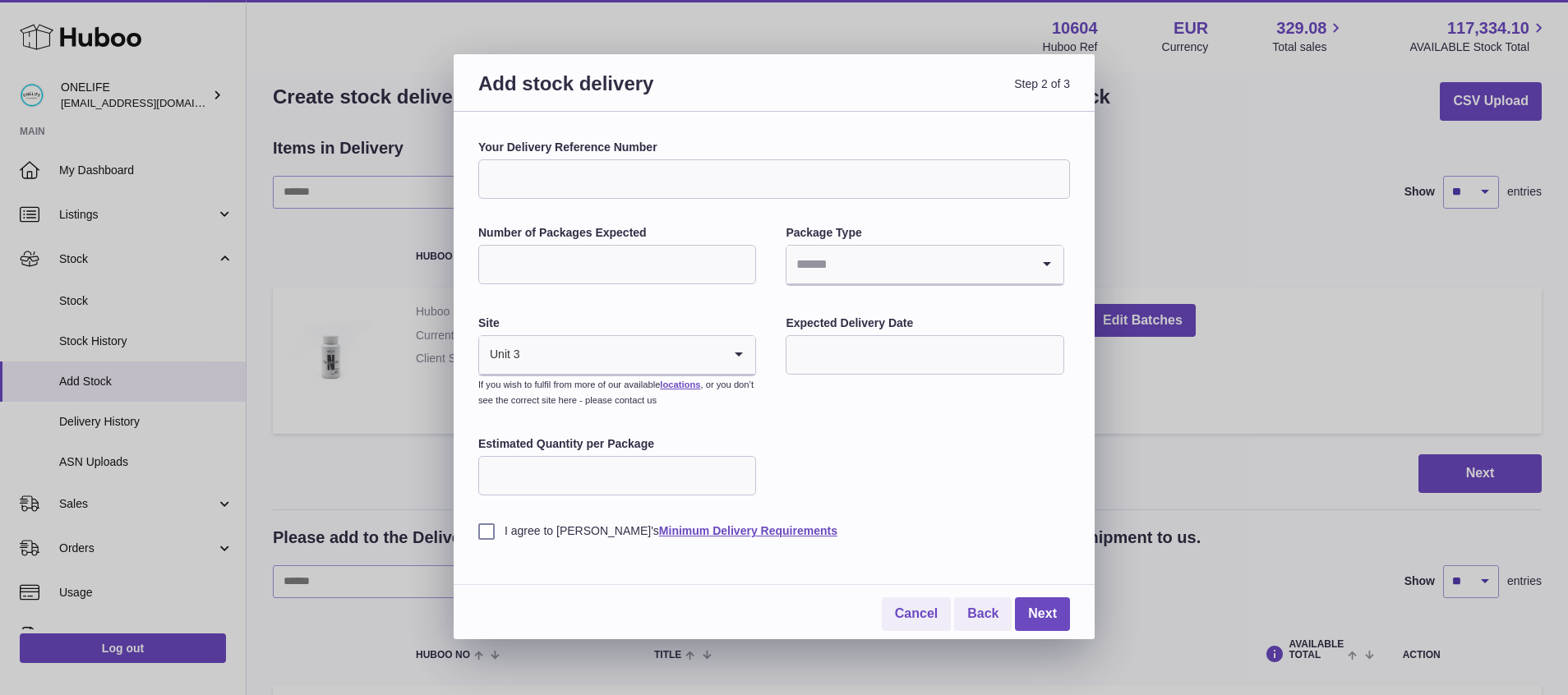
click at [594, 258] on input "Number of Packages Expected" at bounding box center [616, 265] width 277 height 40
type input "**"
click at [862, 268] on input "Search for option" at bounding box center [907, 265] width 243 height 38
click at [825, 383] on li "Boxes" at bounding box center [925, 374] width 275 height 33
click at [644, 468] on input "*" at bounding box center [616, 476] width 277 height 40
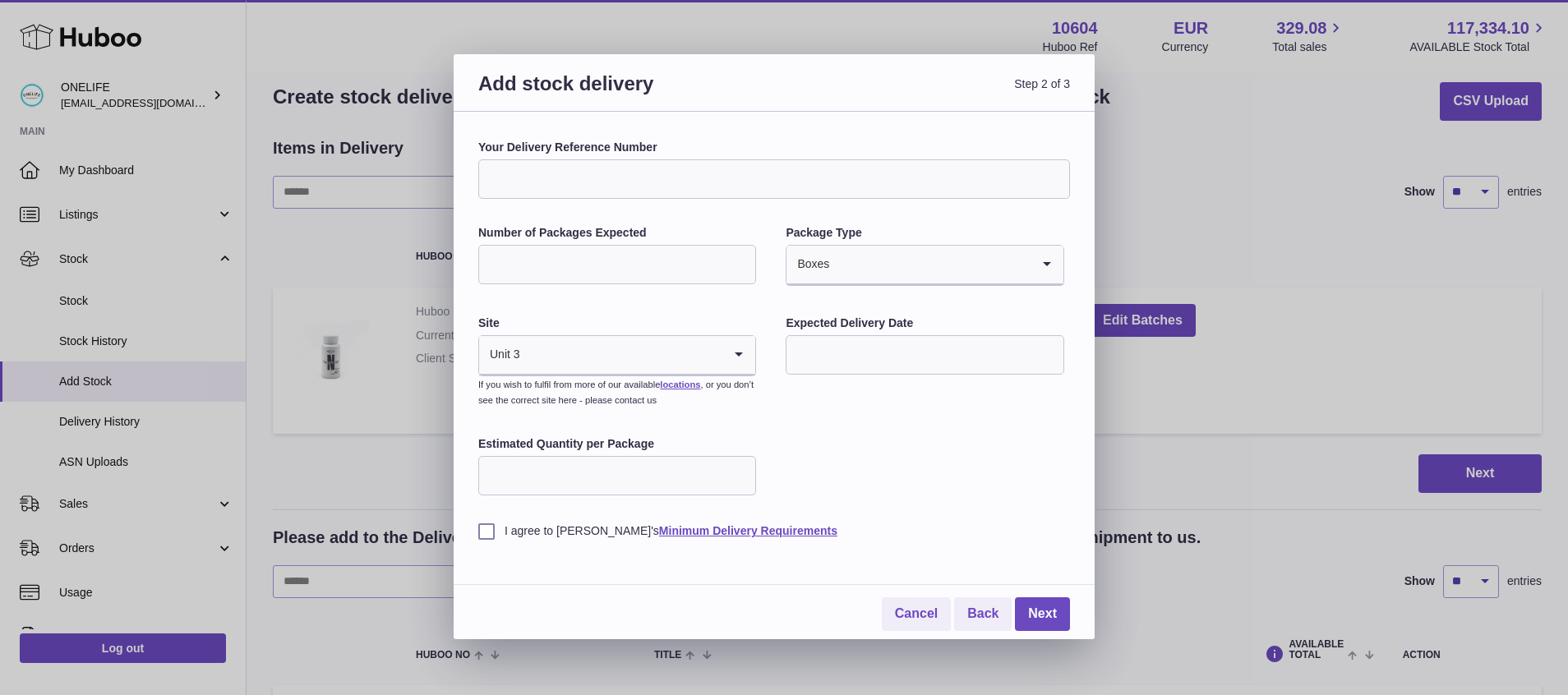
type input "**"
click at [931, 421] on div "Your Delivery Reference Number Number of Packages Expected ** Package Type Boxe…" at bounding box center [774, 340] width 592 height 399
click at [887, 362] on input "text" at bounding box center [924, 355] width 277 height 40
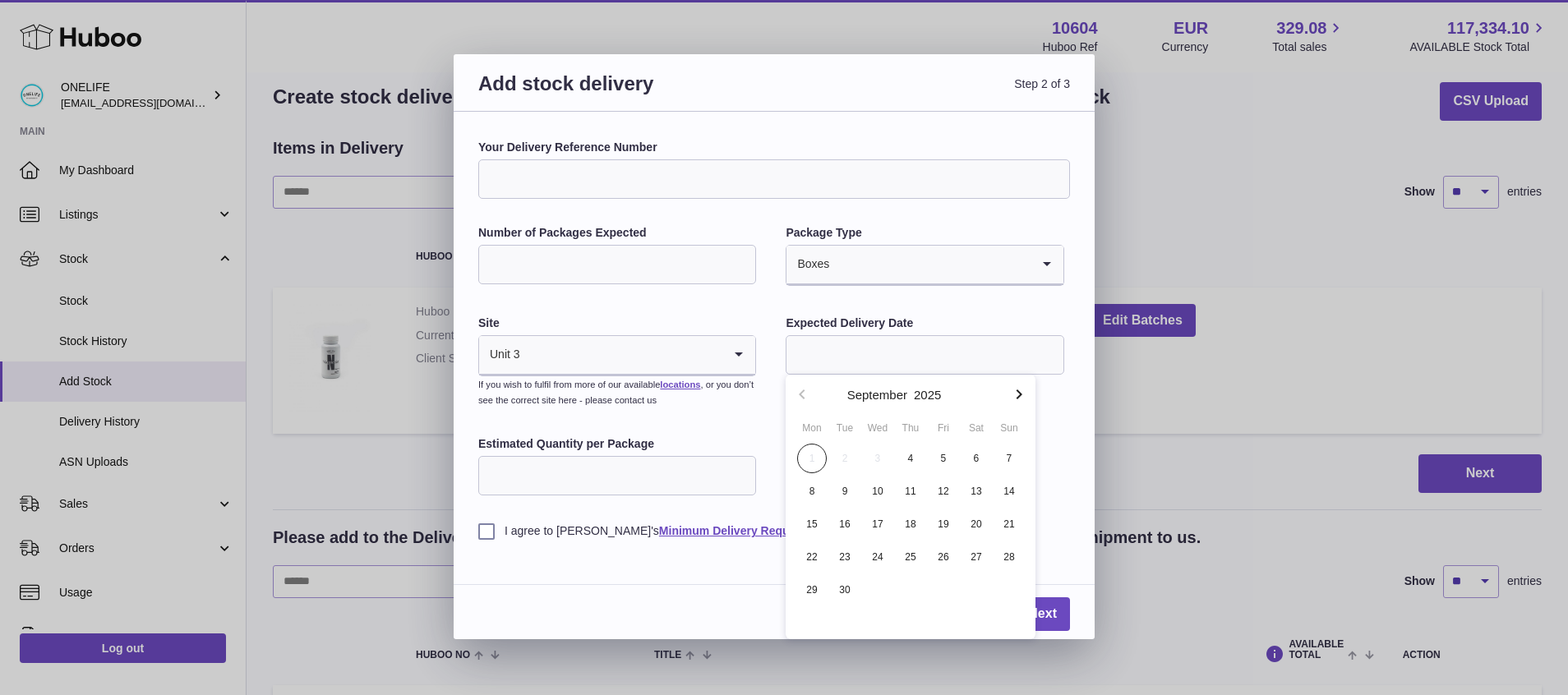
click at [1058, 452] on div "Your Delivery Reference Number Number of Packages Expected ** Package Type Boxe…" at bounding box center [774, 340] width 592 height 399
drag, startPoint x: 1058, startPoint y: 452, endPoint x: 1044, endPoint y: 457, distance: 14.9
click at [1058, 452] on div "Your Delivery Reference Number Number of Packages Expected ** Package Type Boxe…" at bounding box center [774, 340] width 592 height 399
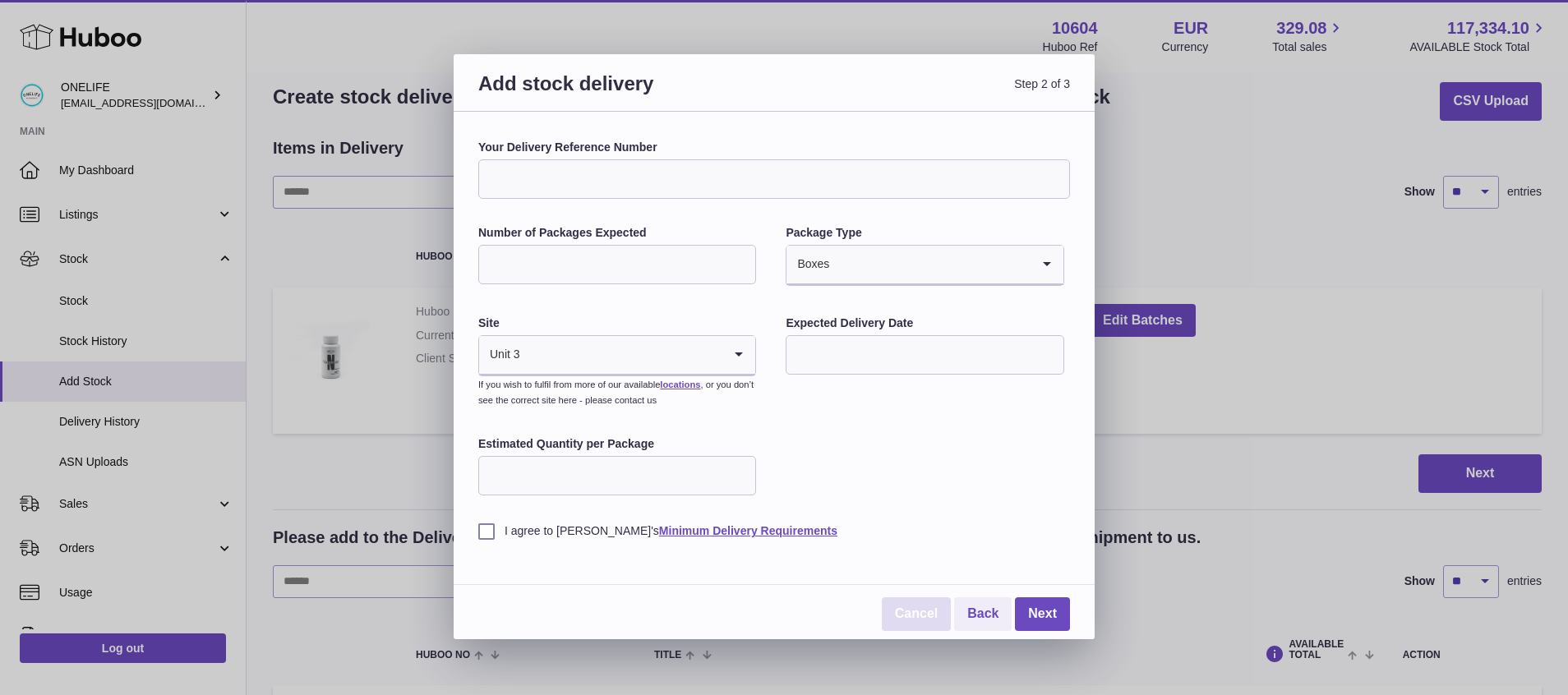
click at [919, 613] on link "Cancel" at bounding box center [916, 614] width 69 height 33
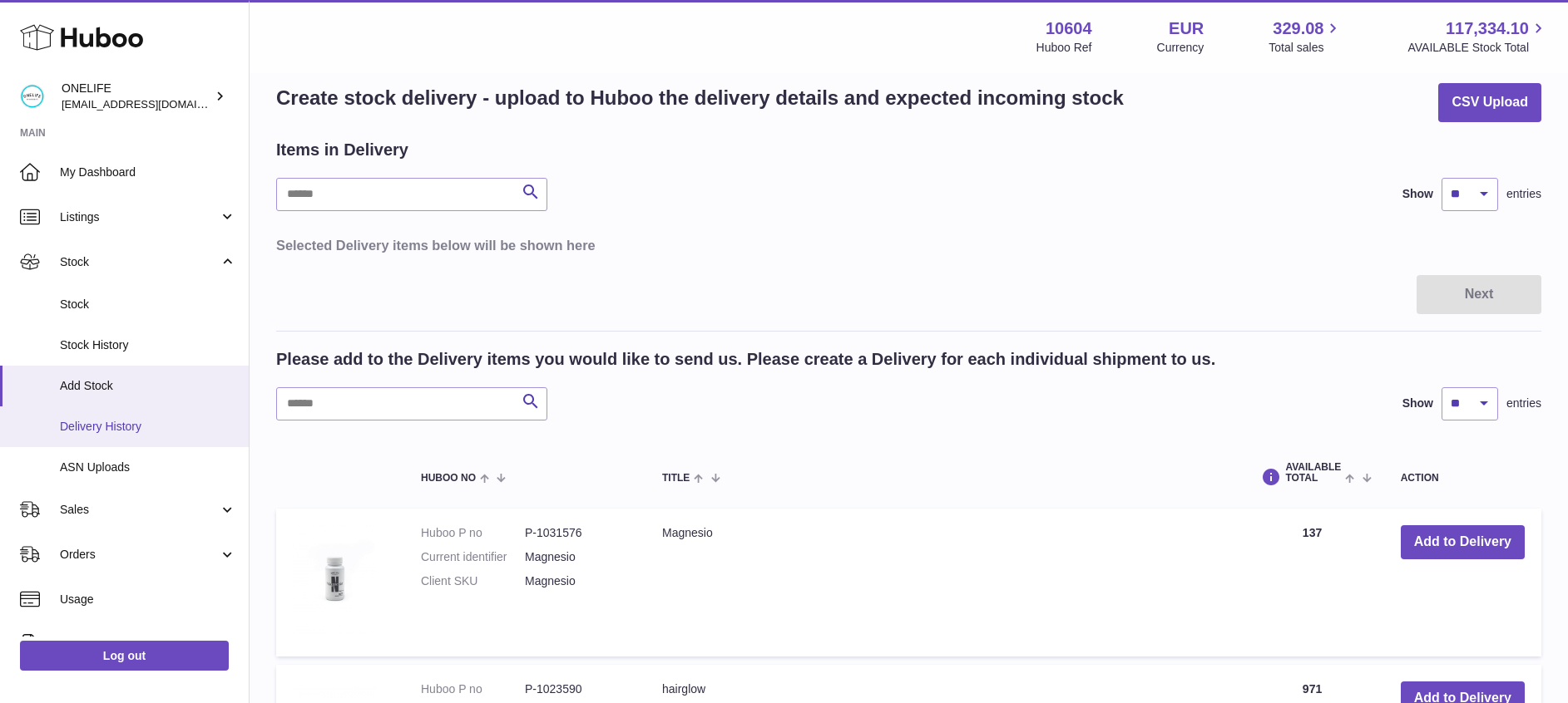
click at [113, 433] on span "Delivery History" at bounding box center [147, 426] width 177 height 16
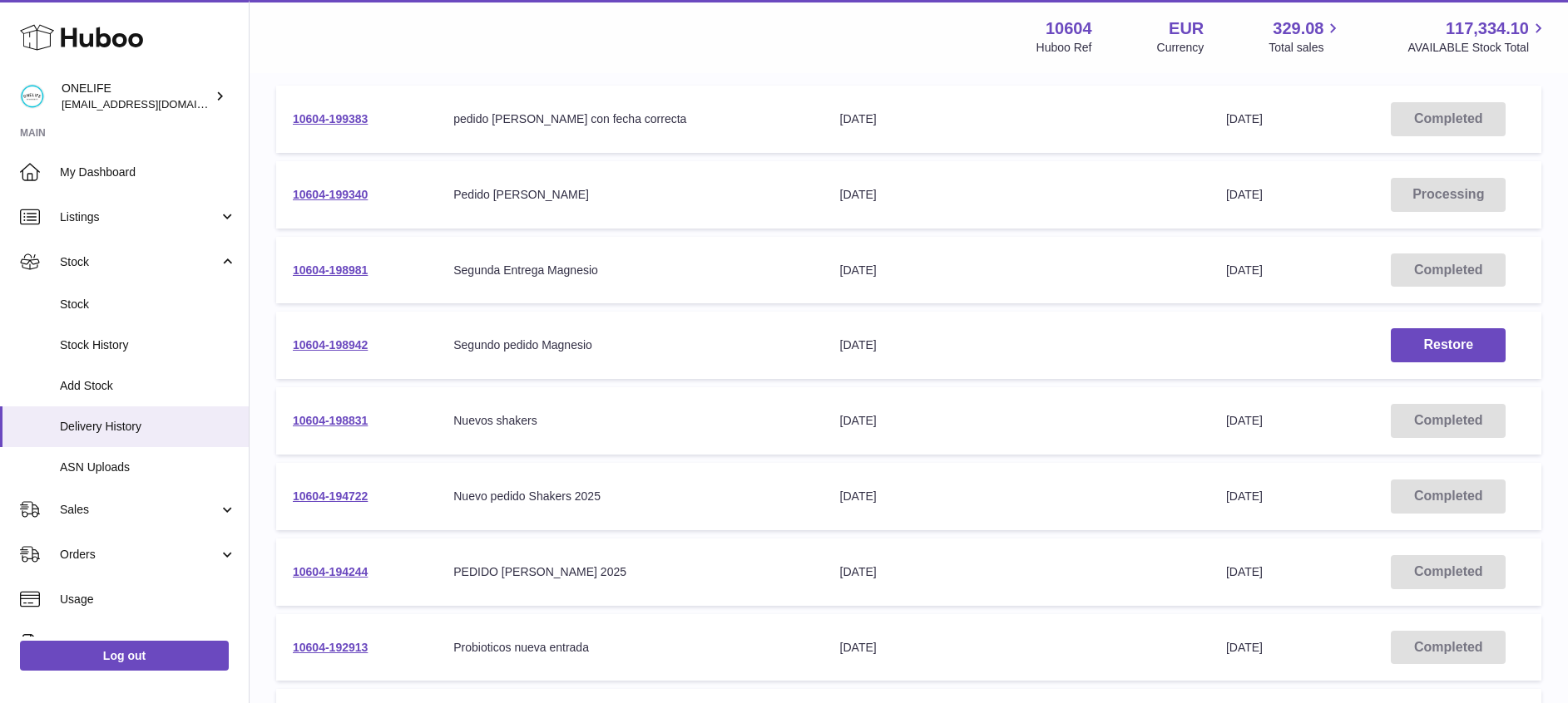
scroll to position [249, 0]
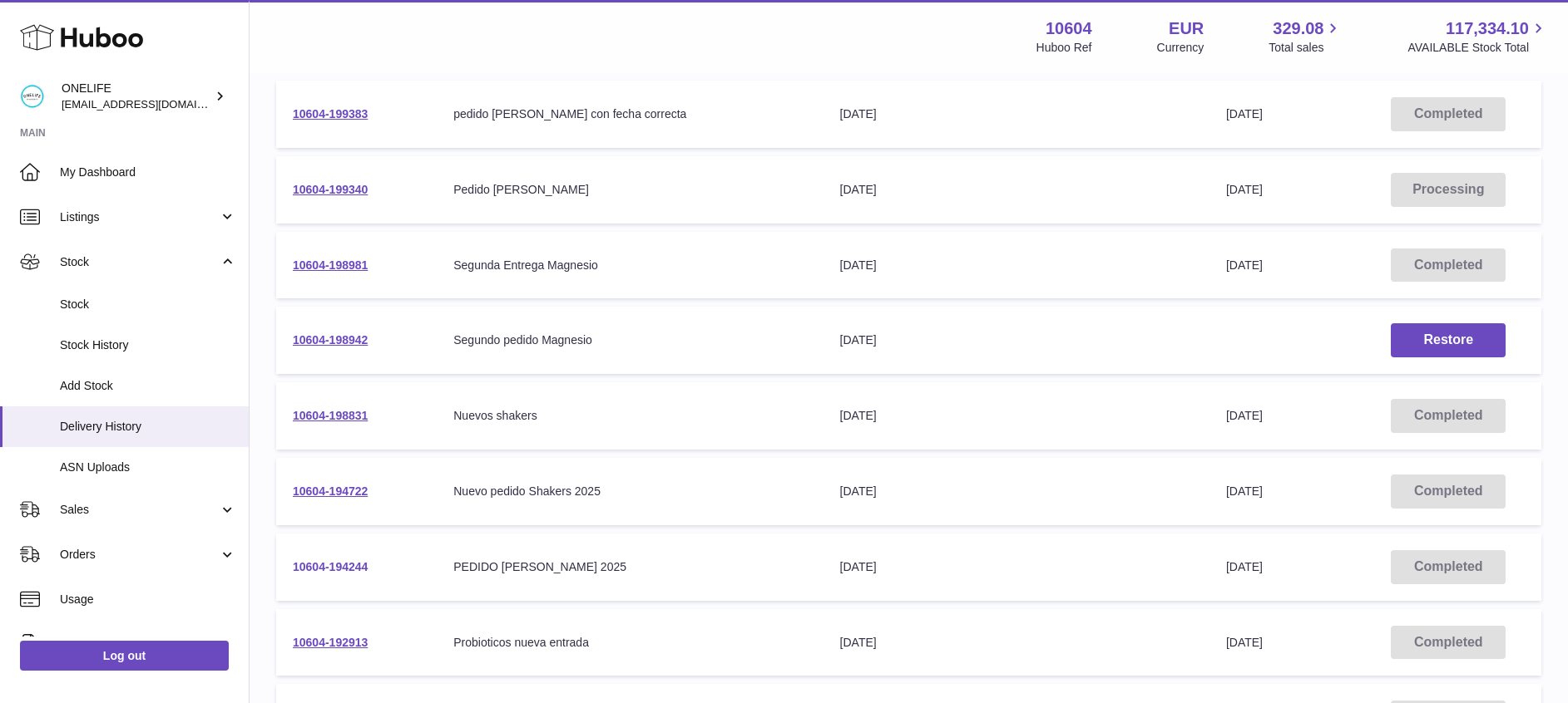
click at [325, 570] on link "10604-194244" at bounding box center [330, 567] width 75 height 14
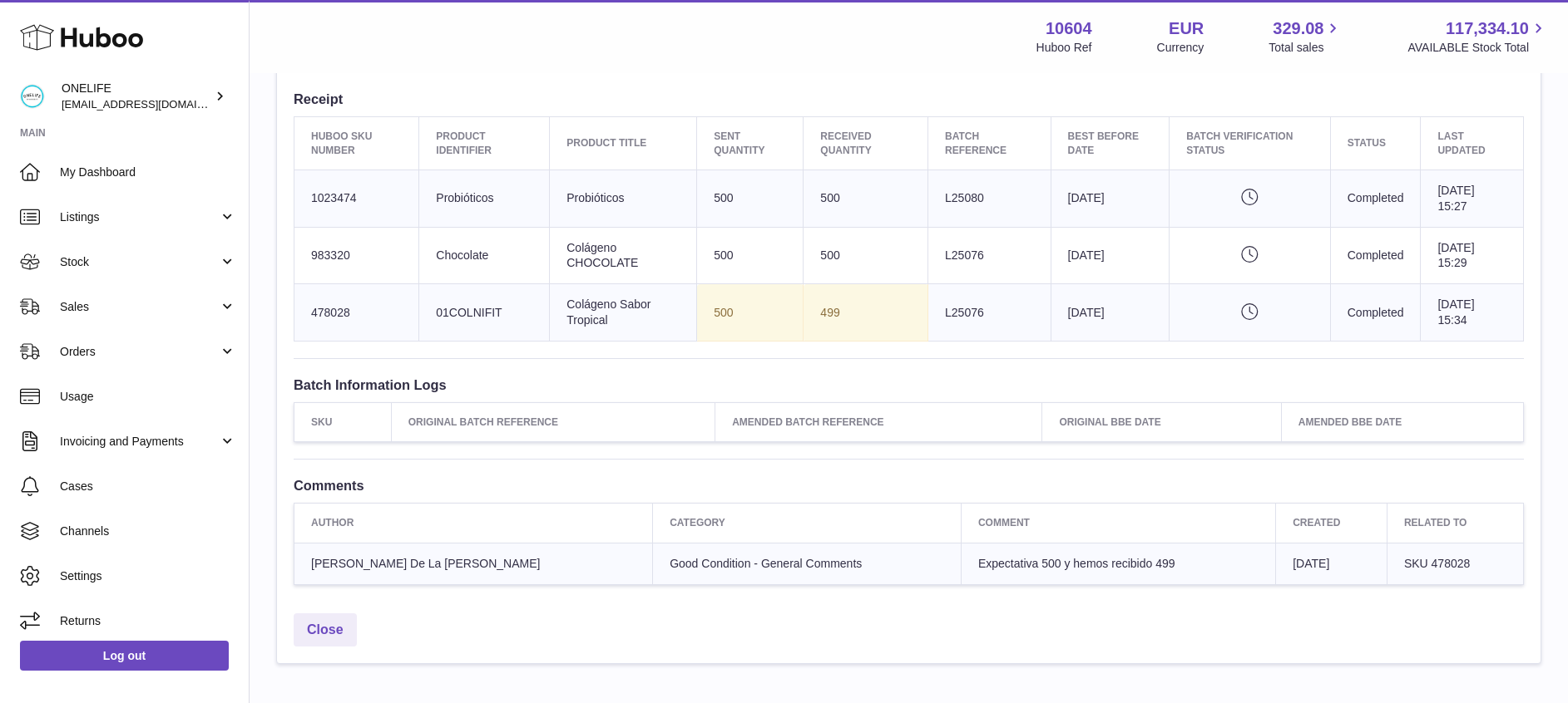
scroll to position [563, 0]
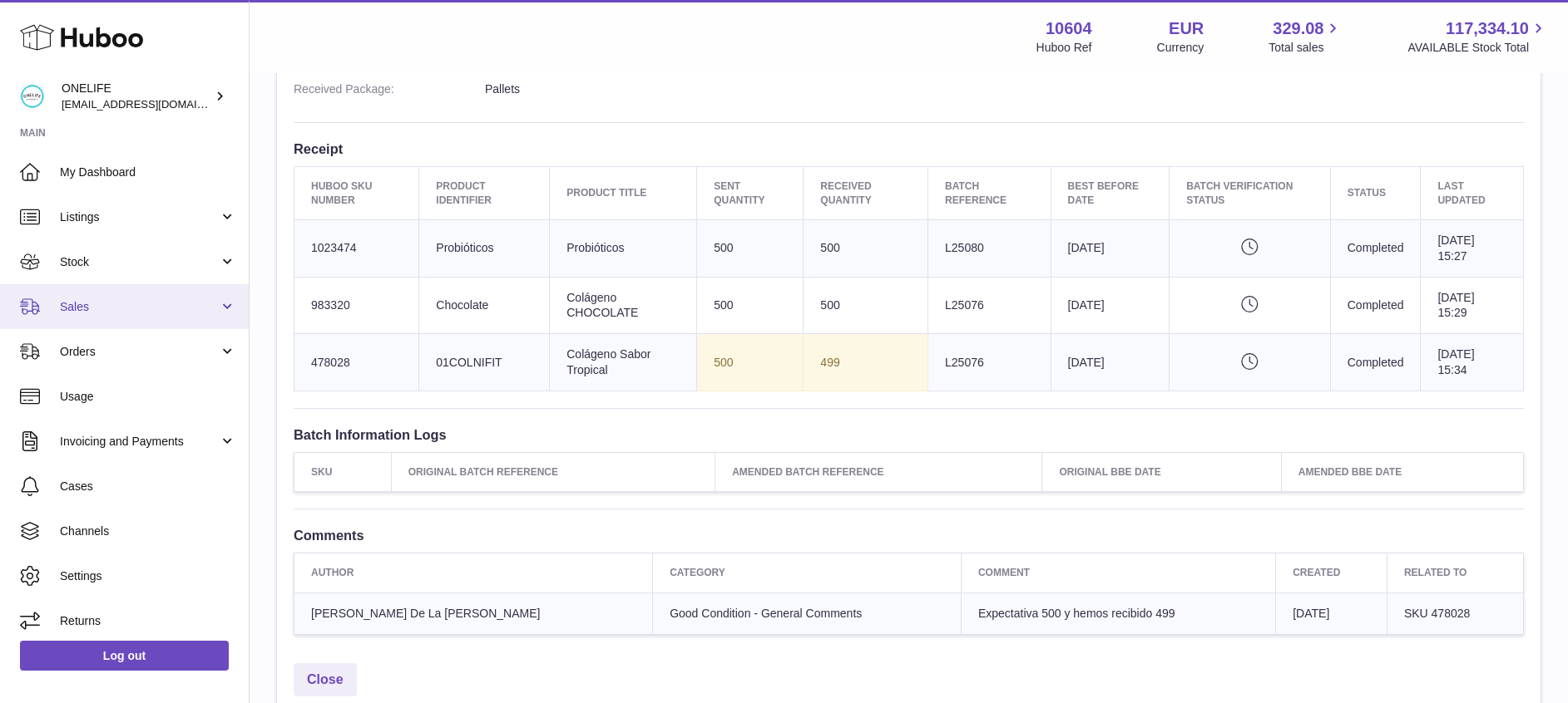
click at [123, 302] on span "Sales" at bounding box center [139, 306] width 159 height 16
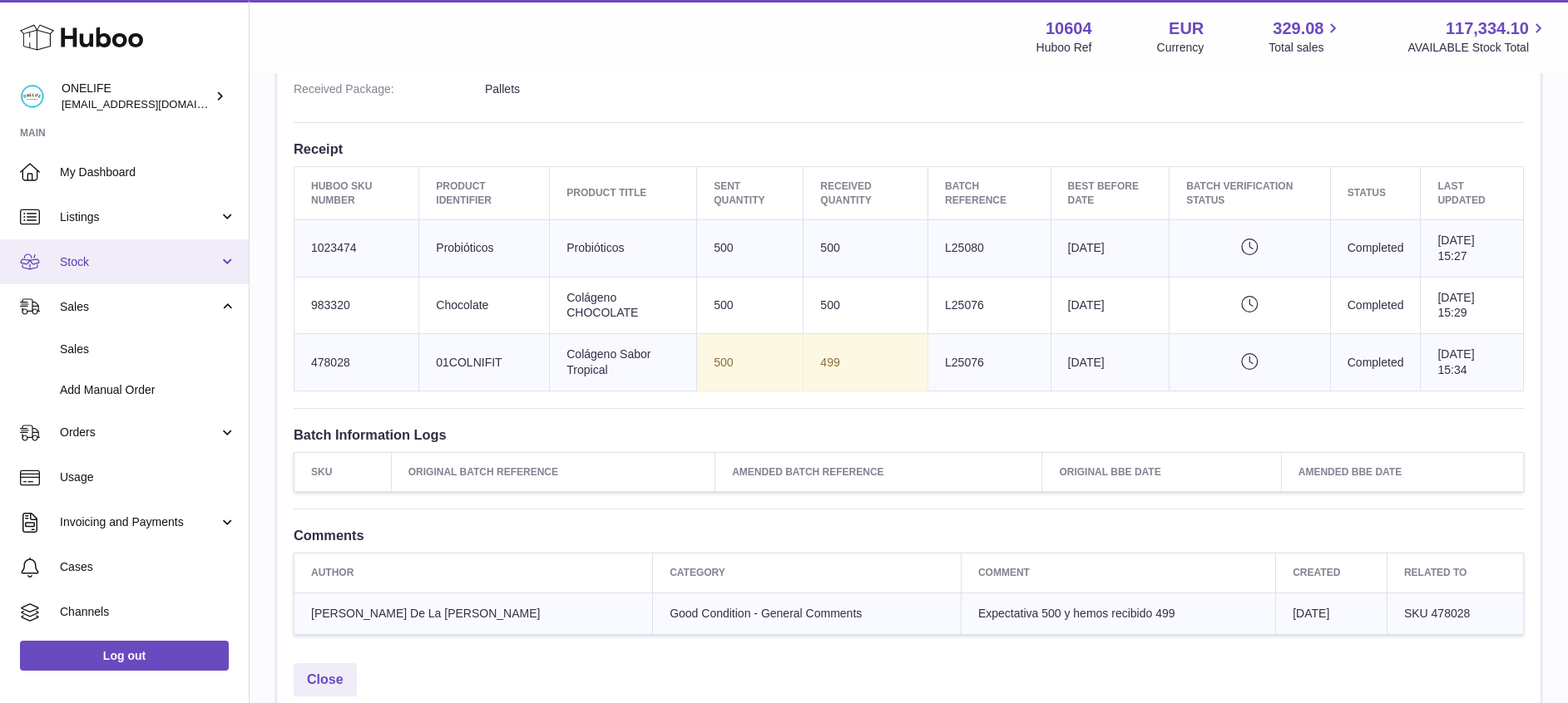
click at [102, 259] on span "Stock" at bounding box center [139, 261] width 159 height 16
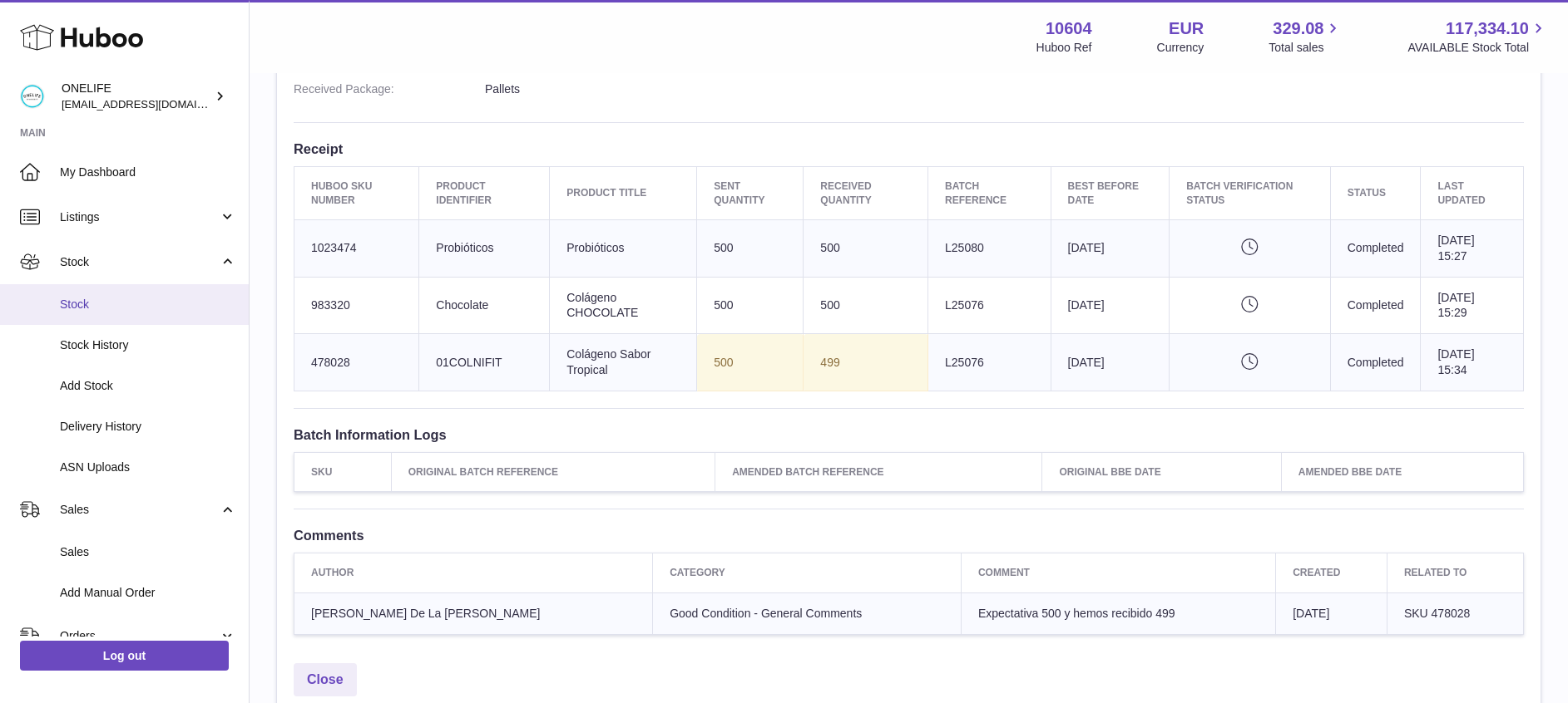
click at [87, 316] on link "Stock" at bounding box center [124, 304] width 249 height 41
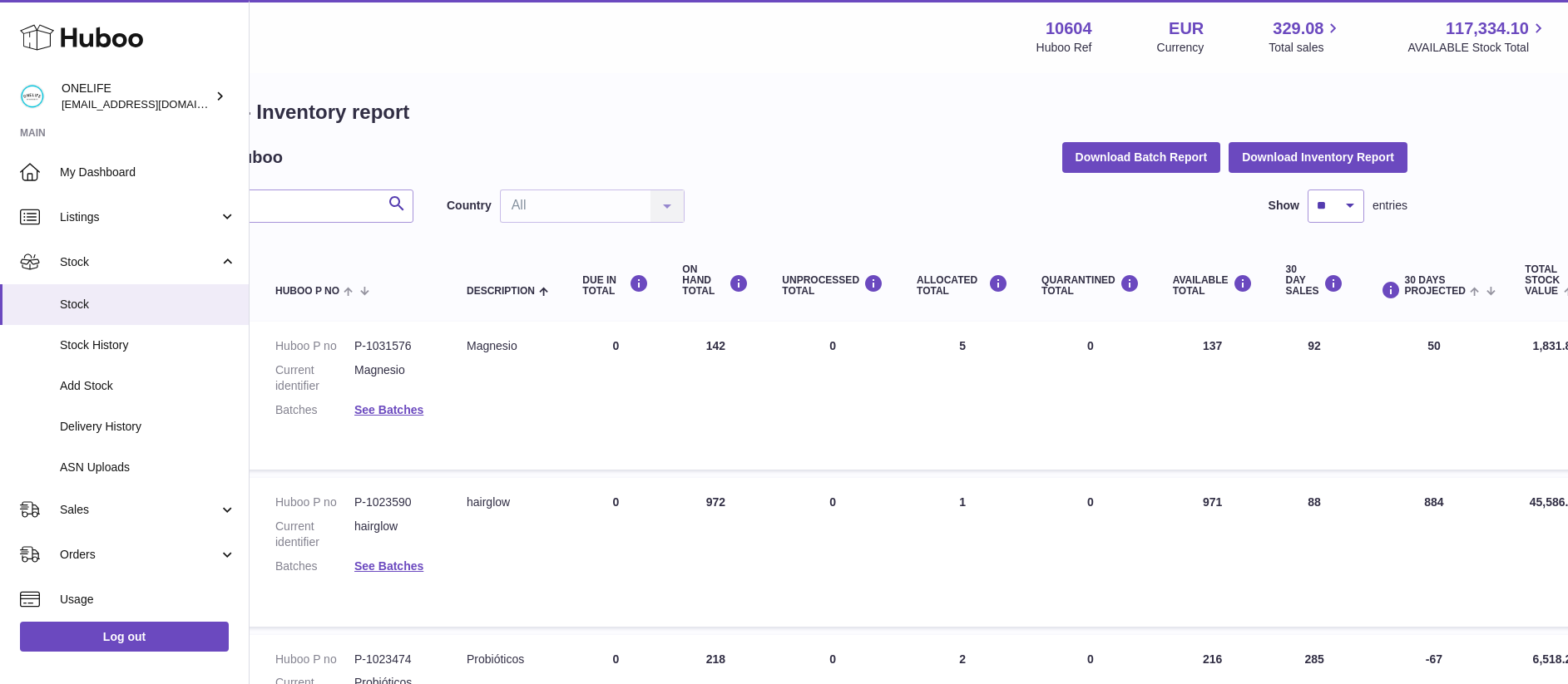
scroll to position [9, 151]
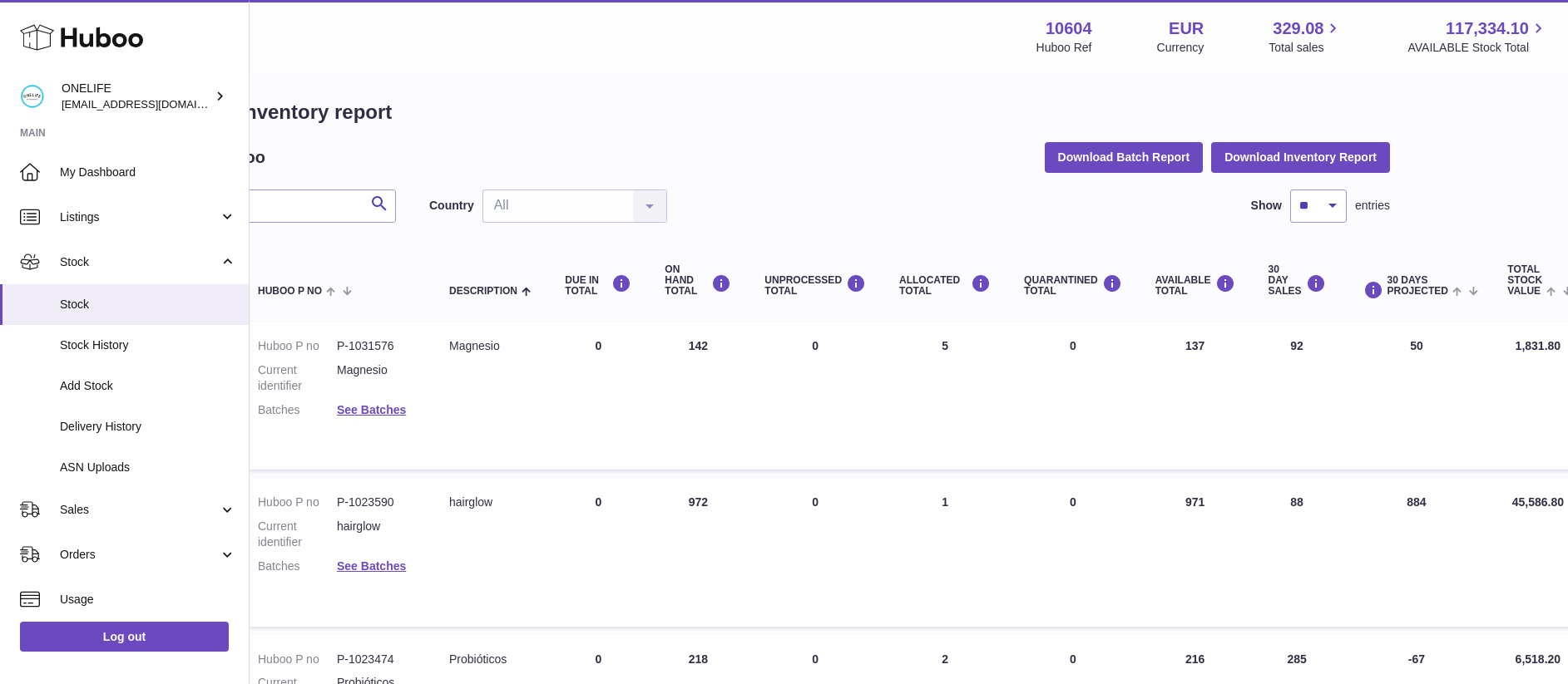
click at [958, 675] on td "ALLOCATED Total 2" at bounding box center [945, 696] width 124 height 122
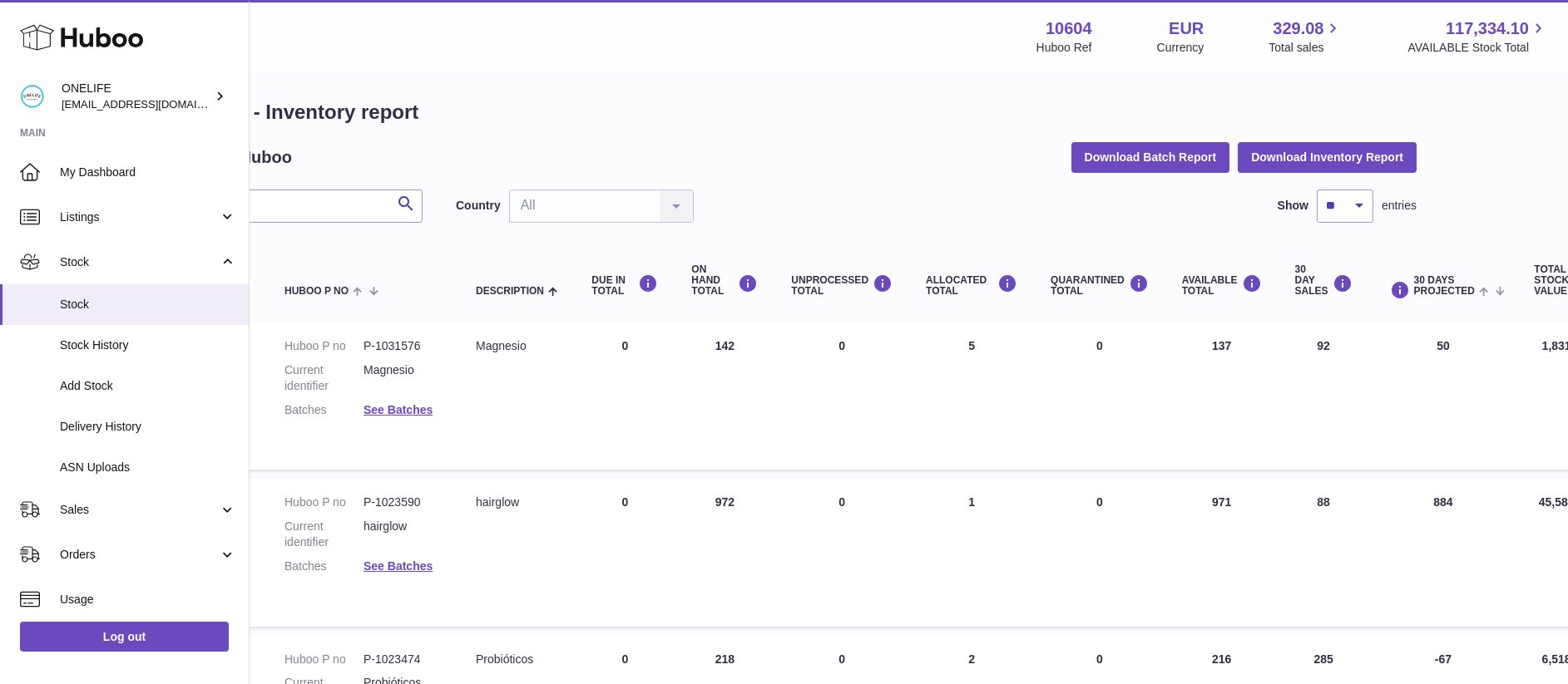
scroll to position [9, 126]
click at [124, 493] on link "Sales" at bounding box center [124, 509] width 249 height 45
click at [91, 551] on span "Sales" at bounding box center [147, 552] width 177 height 16
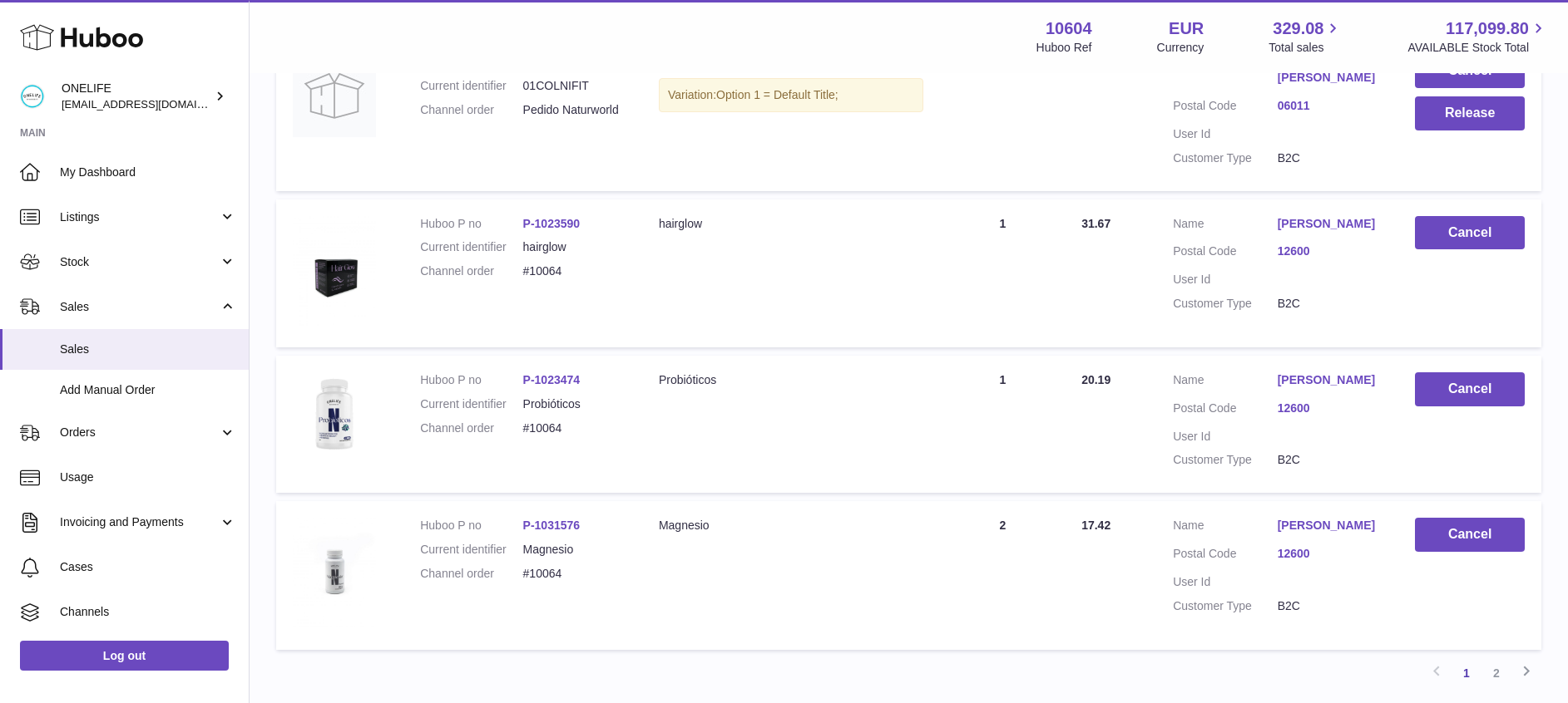
scroll to position [1478, 0]
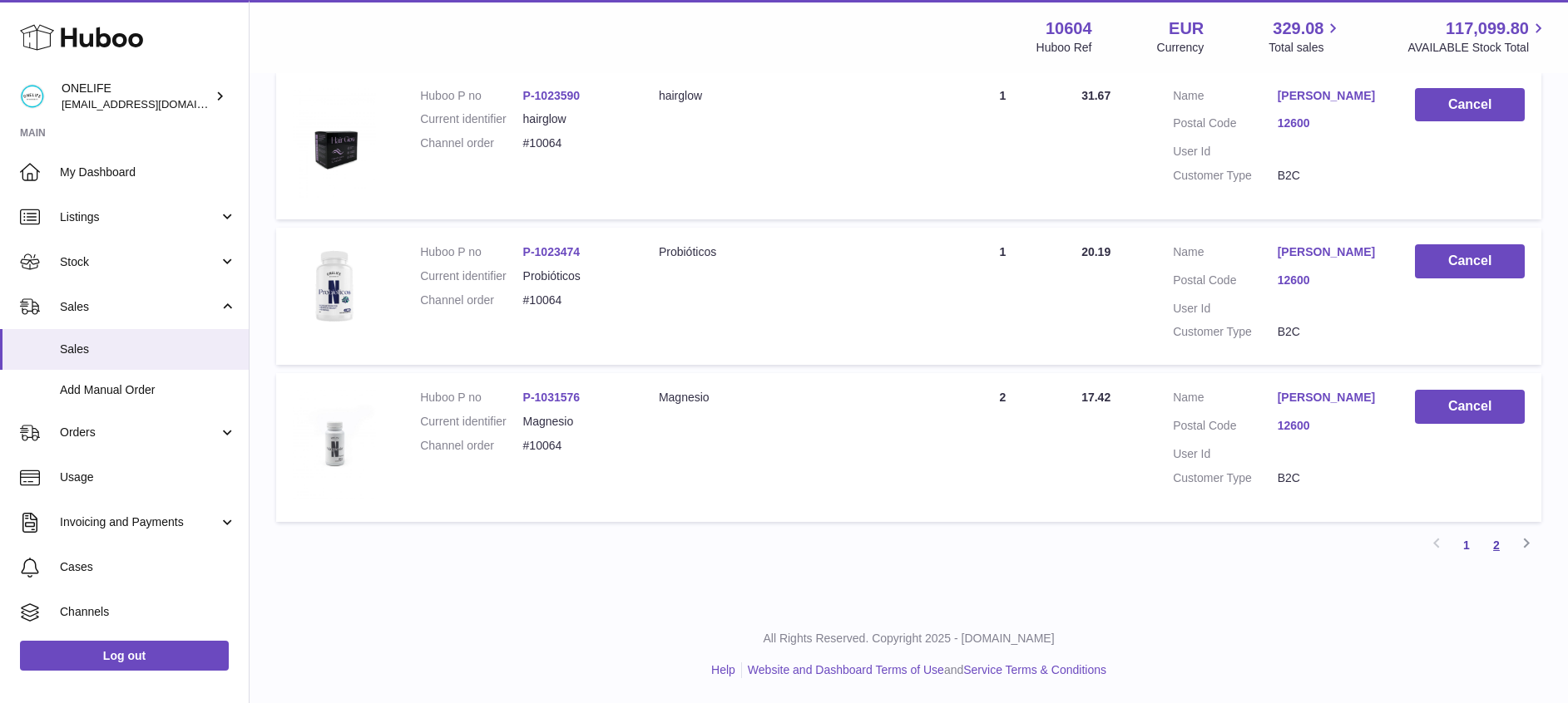
click at [1494, 549] on link "2" at bounding box center [1496, 545] width 30 height 30
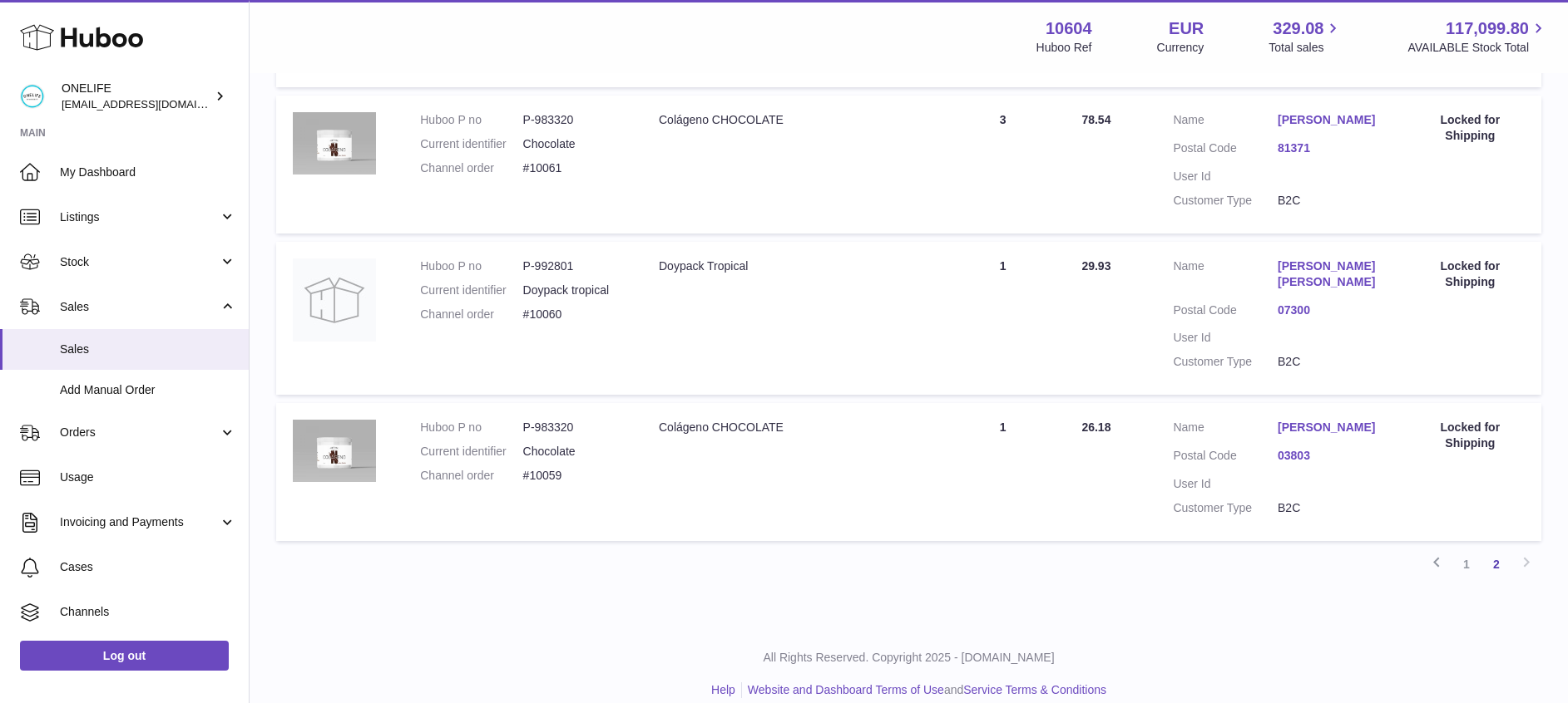
scroll to position [988, 0]
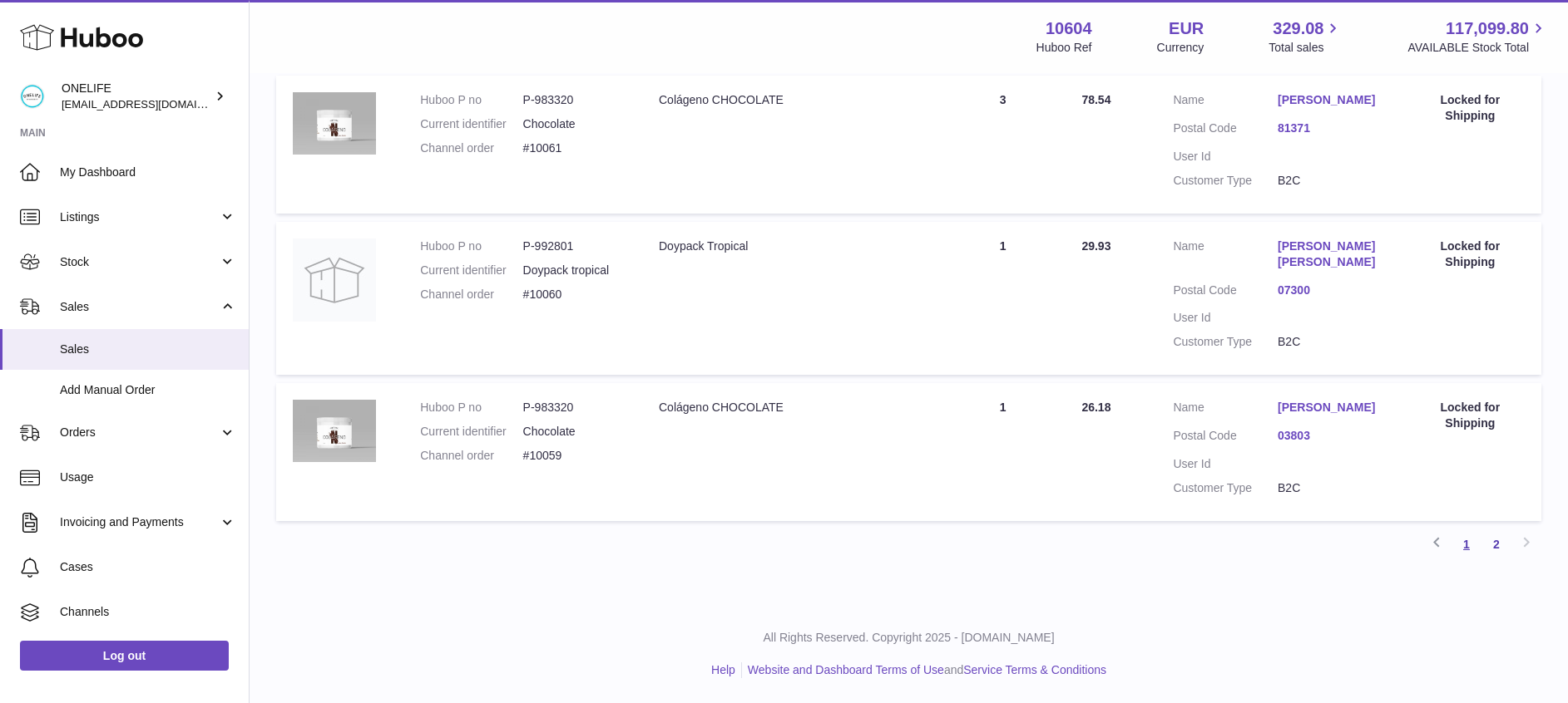
click at [1463, 547] on link "1" at bounding box center [1466, 544] width 30 height 30
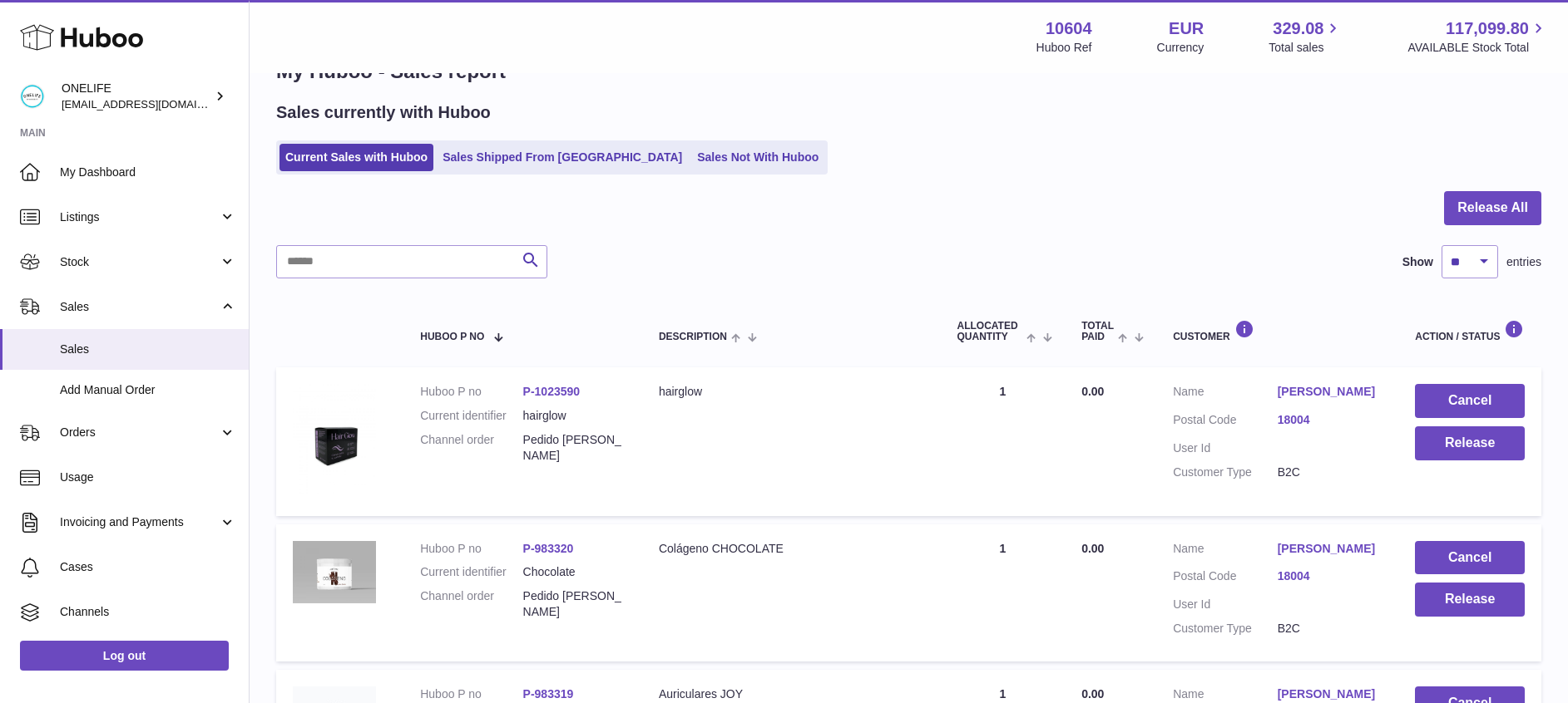
scroll to position [47, 0]
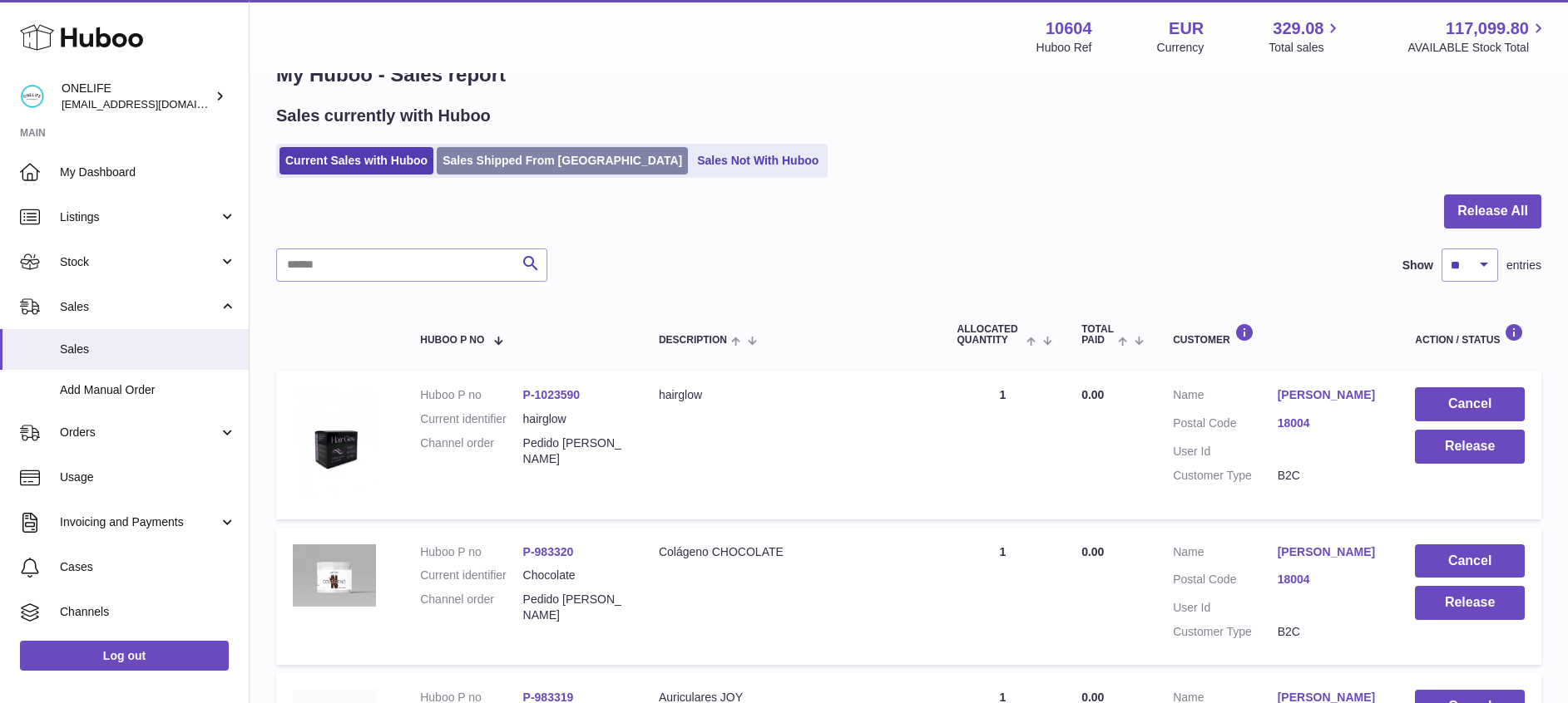
click at [502, 148] on link "Sales Shipped From Huboo" at bounding box center [562, 161] width 252 height 27
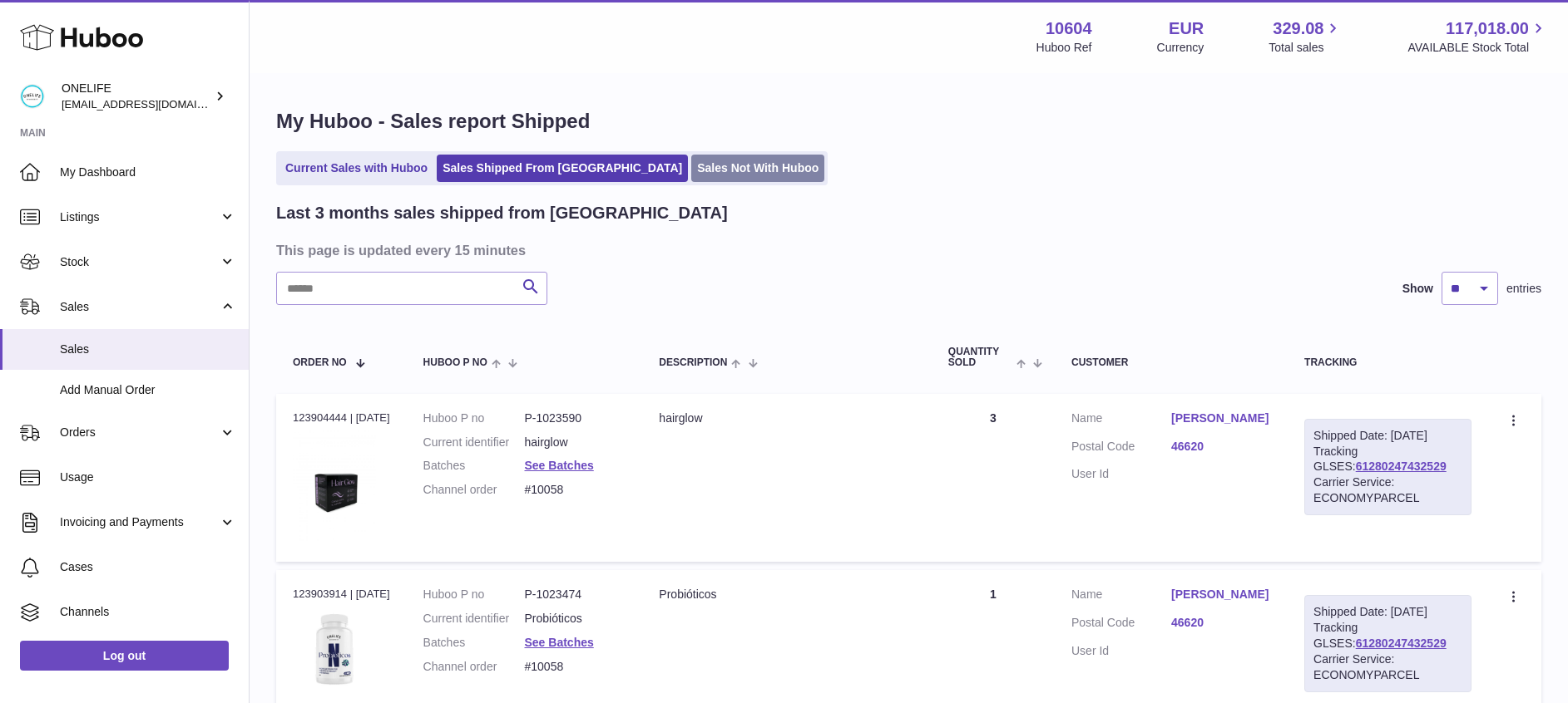
click at [692, 165] on link "Sales Not With Huboo" at bounding box center [757, 168] width 133 height 27
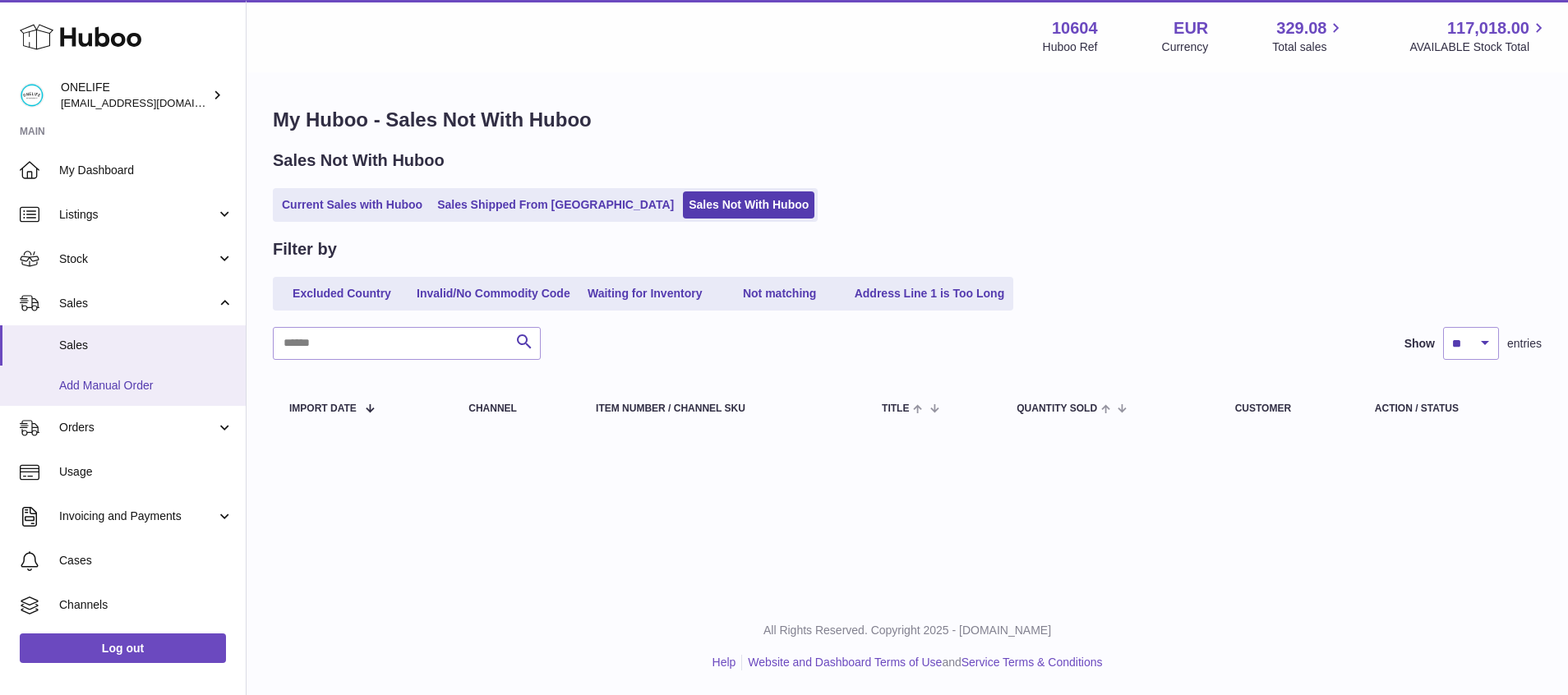
click at [162, 379] on span "Add Manual Order" at bounding box center [146, 385] width 174 height 15
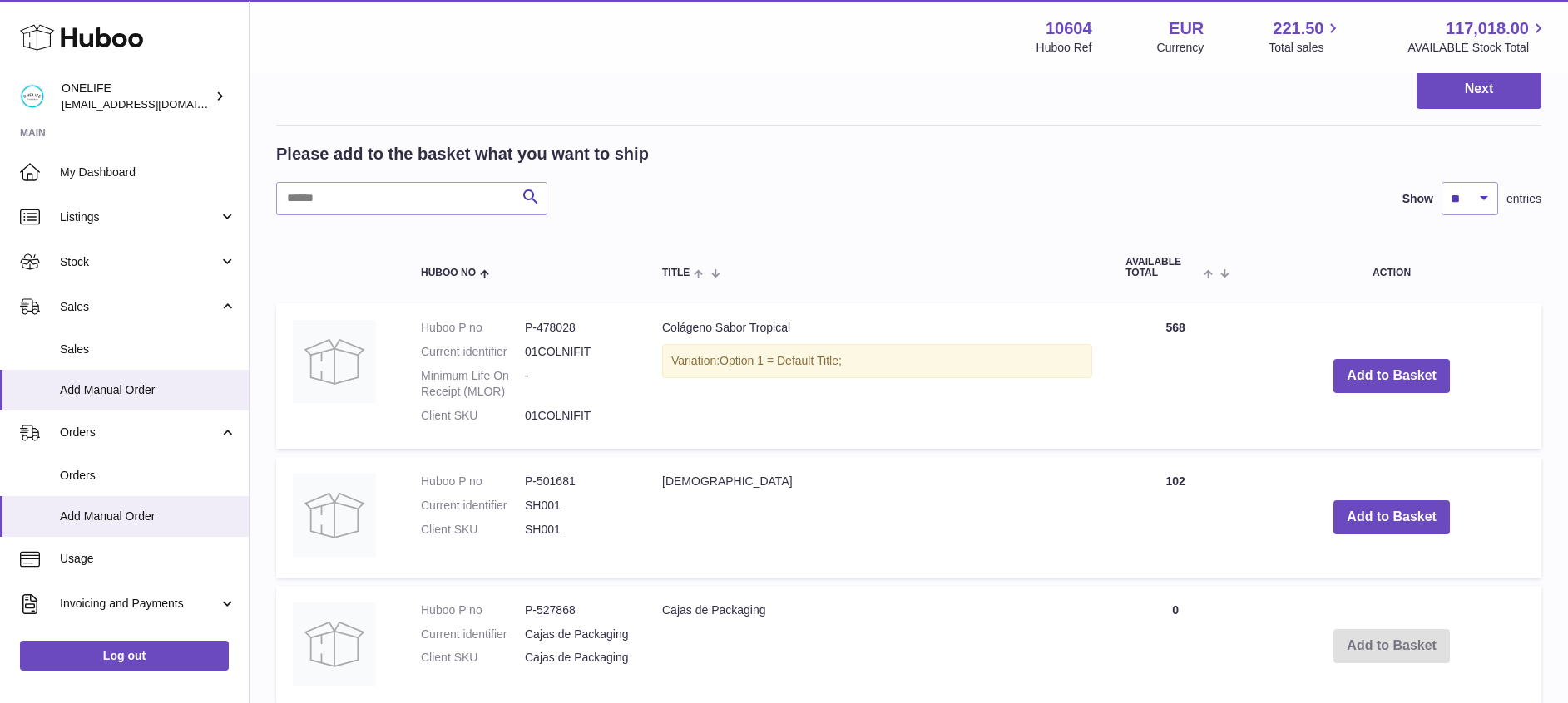
scroll to position [286, 0]
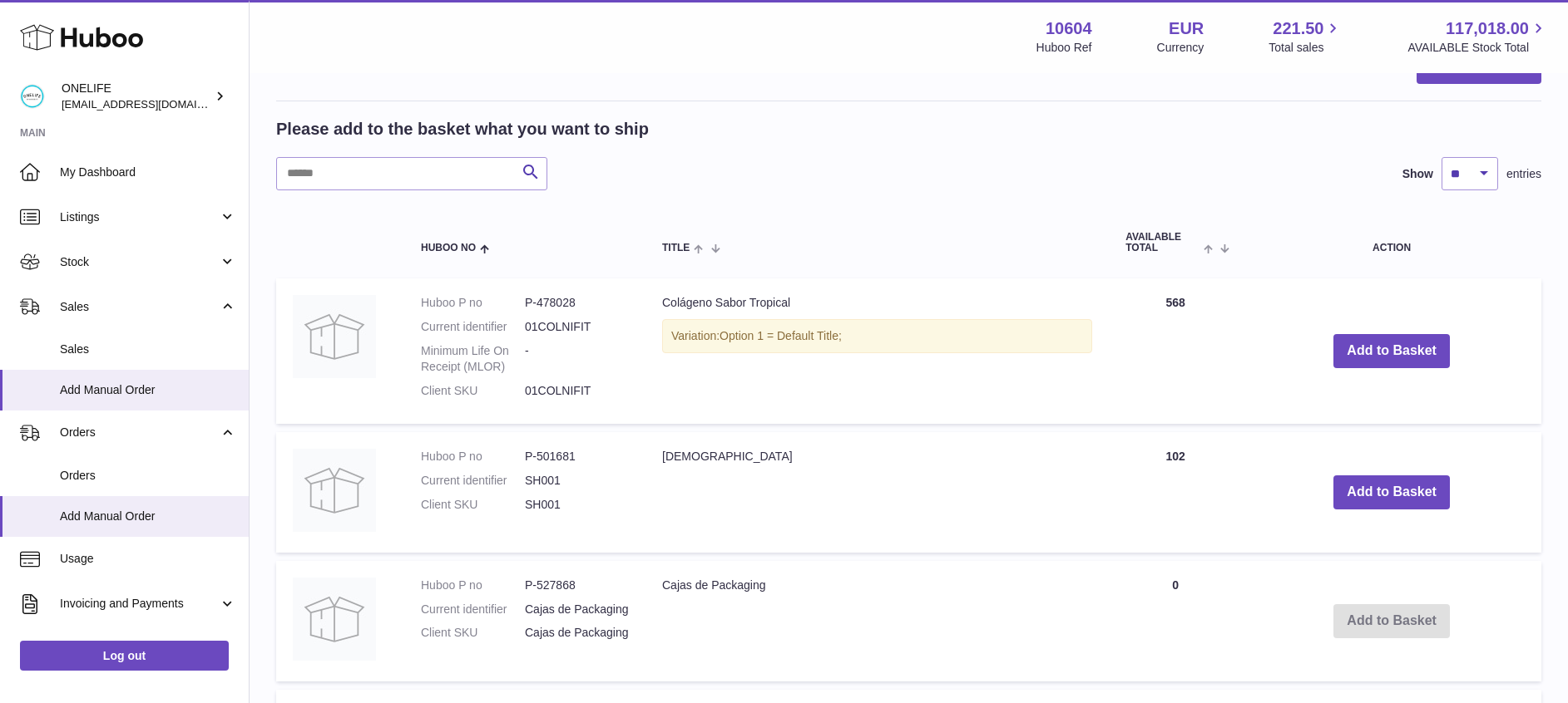
click at [757, 294] on td "Colágeno Sabor Tropical Variation: Option 1 = Default Title;" at bounding box center [877, 351] width 463 height 144
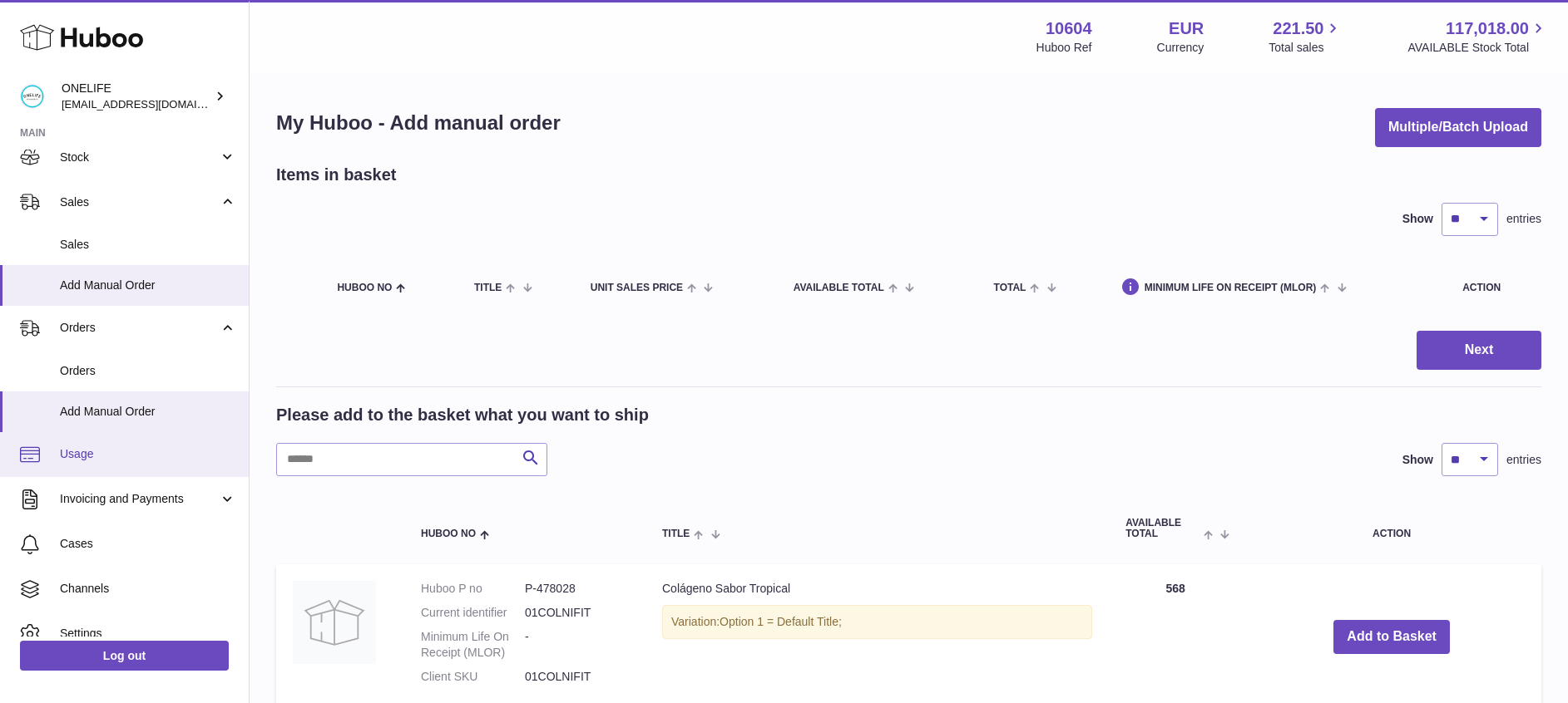
scroll to position [106, 0]
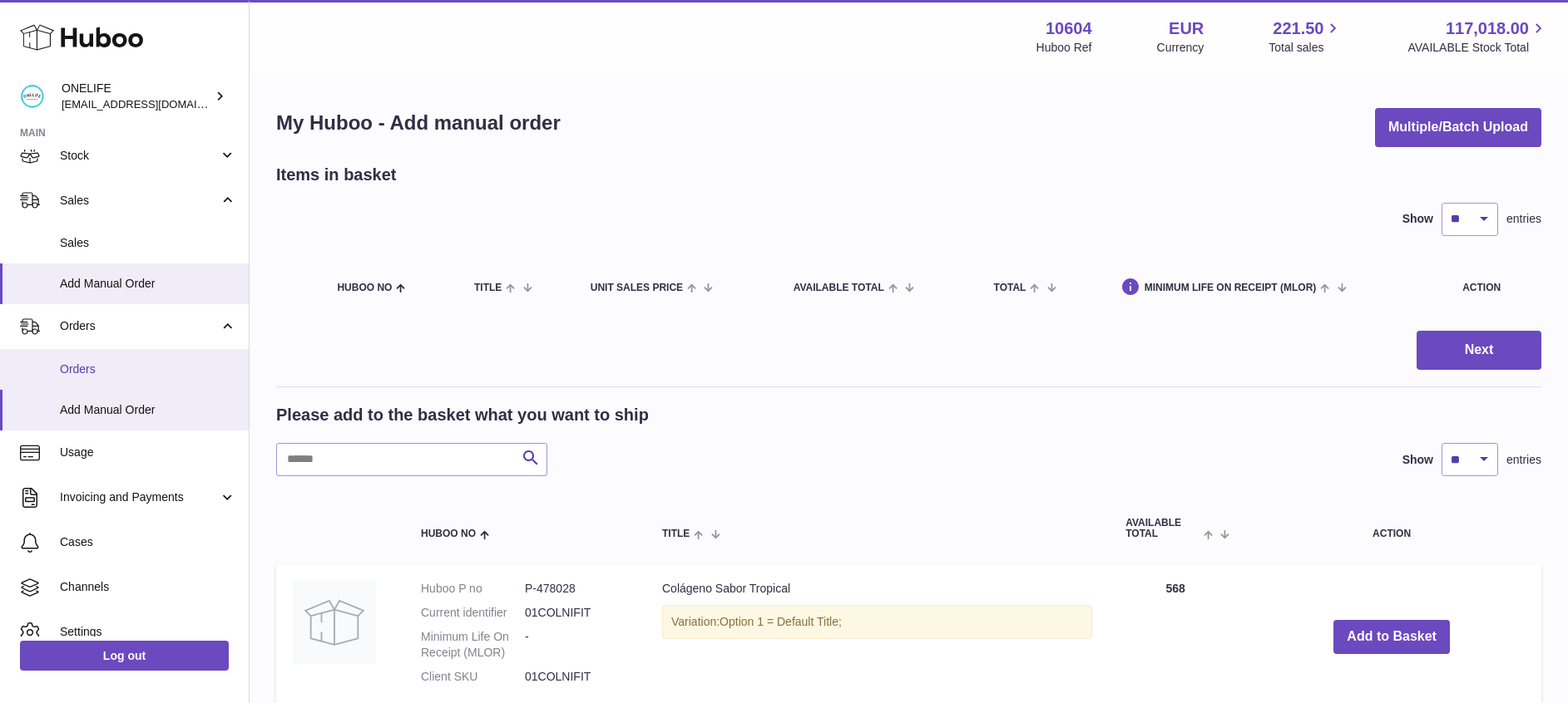
click at [93, 362] on span "Orders" at bounding box center [147, 369] width 177 height 16
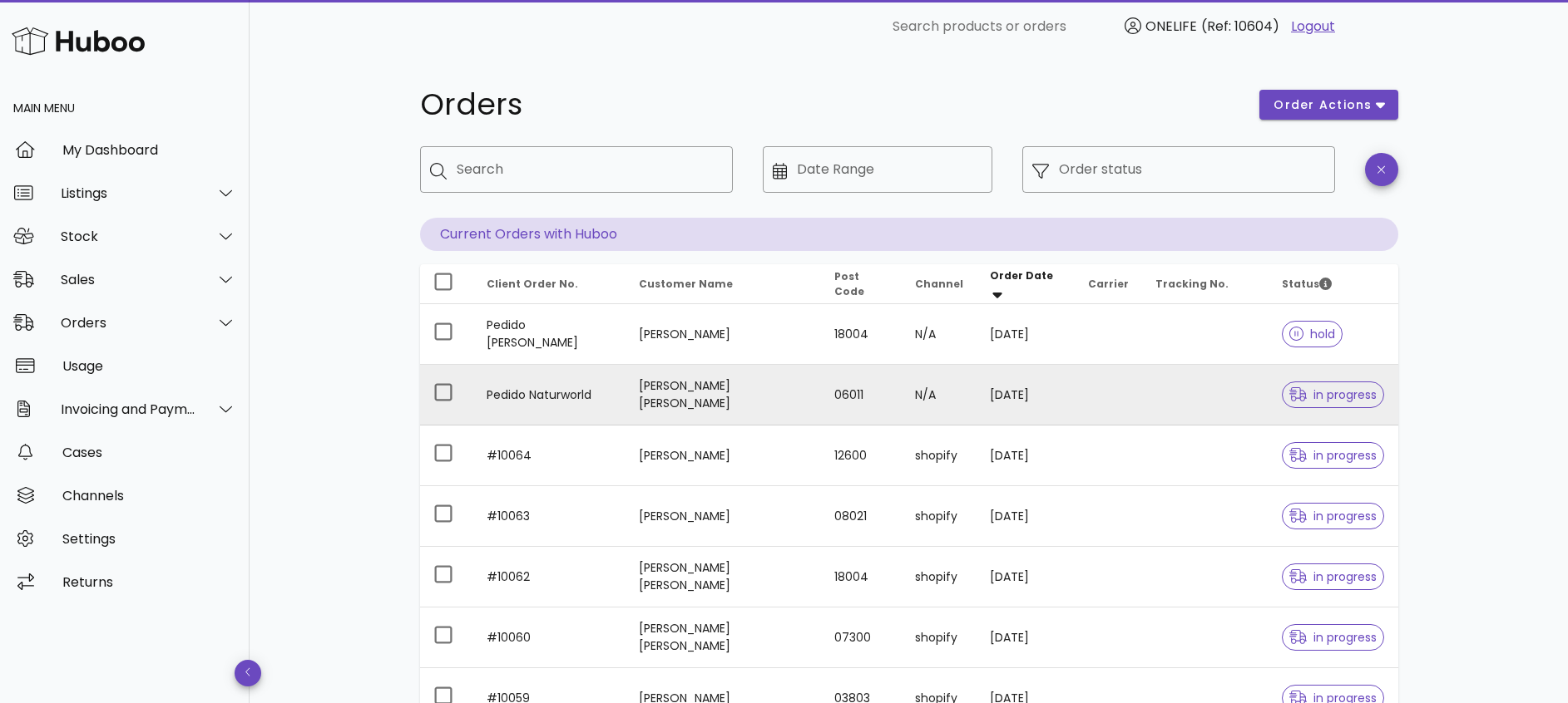
click at [1348, 393] on span "in progress" at bounding box center [1333, 395] width 88 height 12
